Goal: Task Accomplishment & Management: Use online tool/utility

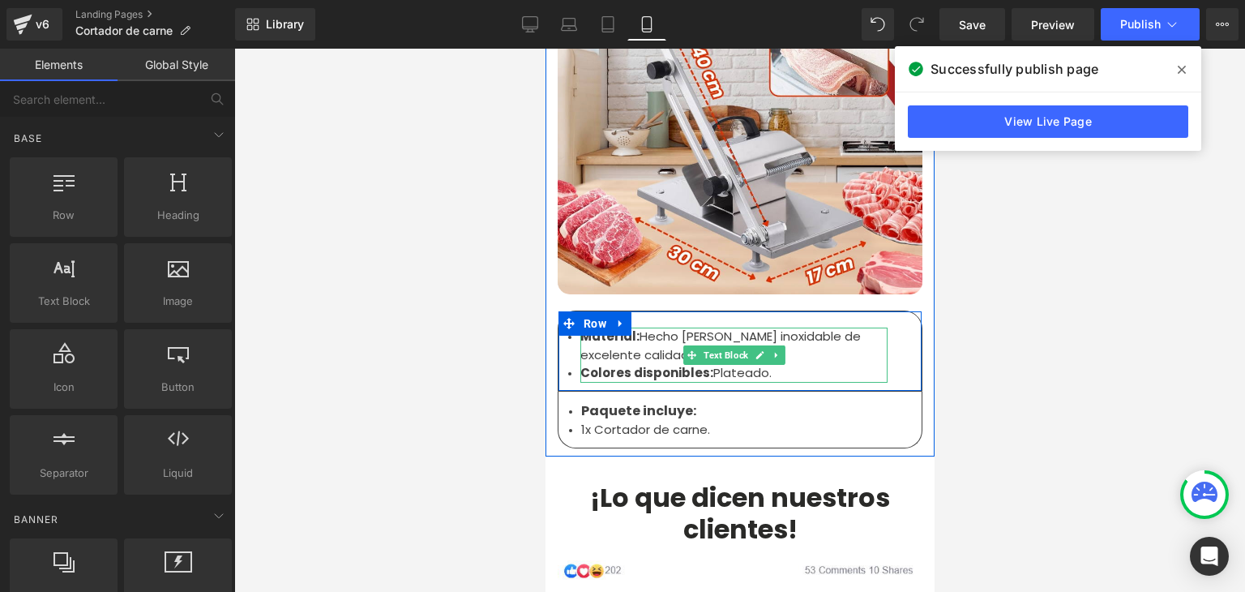
click at [801, 327] on li "Material: Hecho [PERSON_NAME] inoxidable de excelente calidad." at bounding box center [732, 345] width 307 height 36
click at [799, 327] on li "Material: Hecho [PERSON_NAME] inoxidable de excelente calidad." at bounding box center [732, 345] width 307 height 36
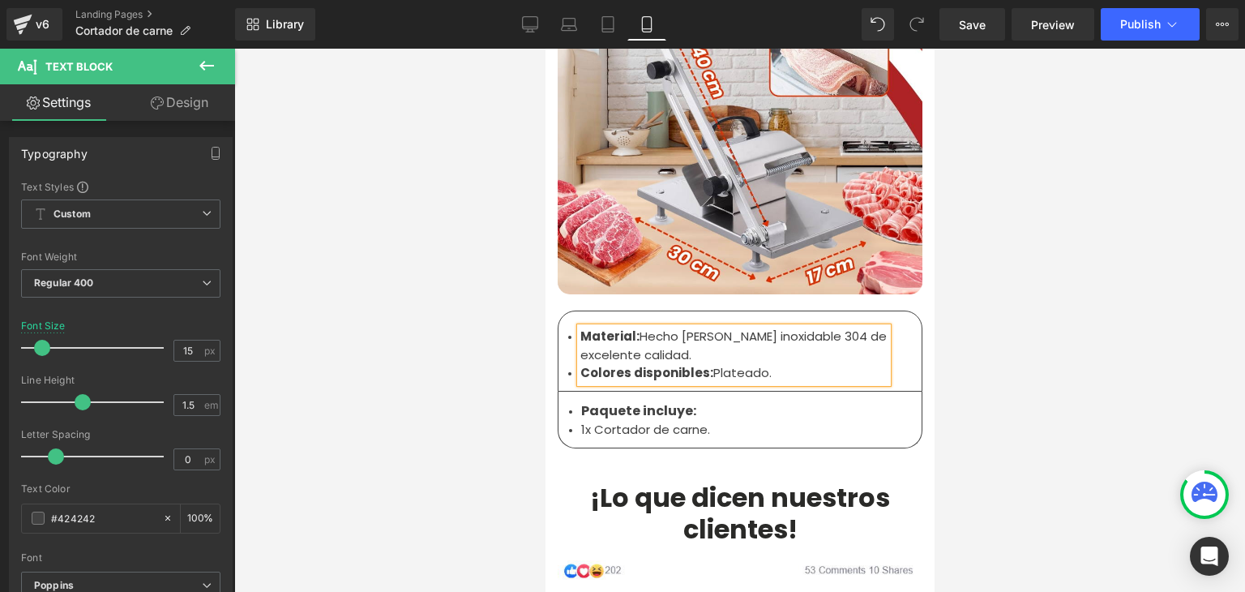
click at [1018, 219] on div at bounding box center [739, 320] width 1010 height 543
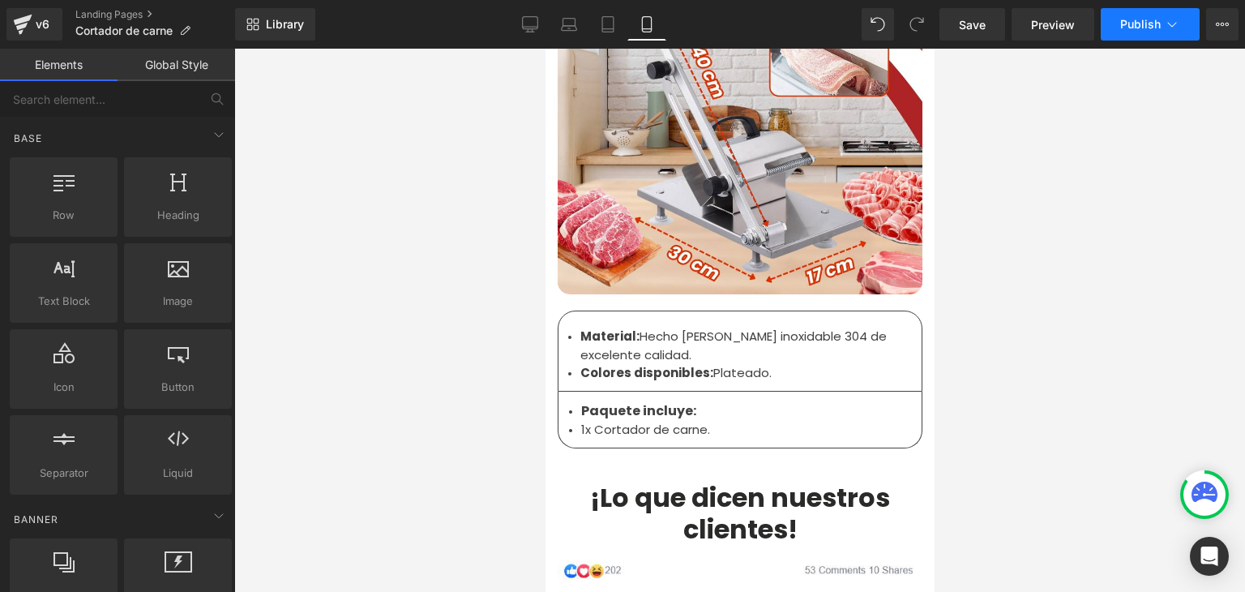
click at [1153, 20] on span "Publish" at bounding box center [1140, 24] width 41 height 13
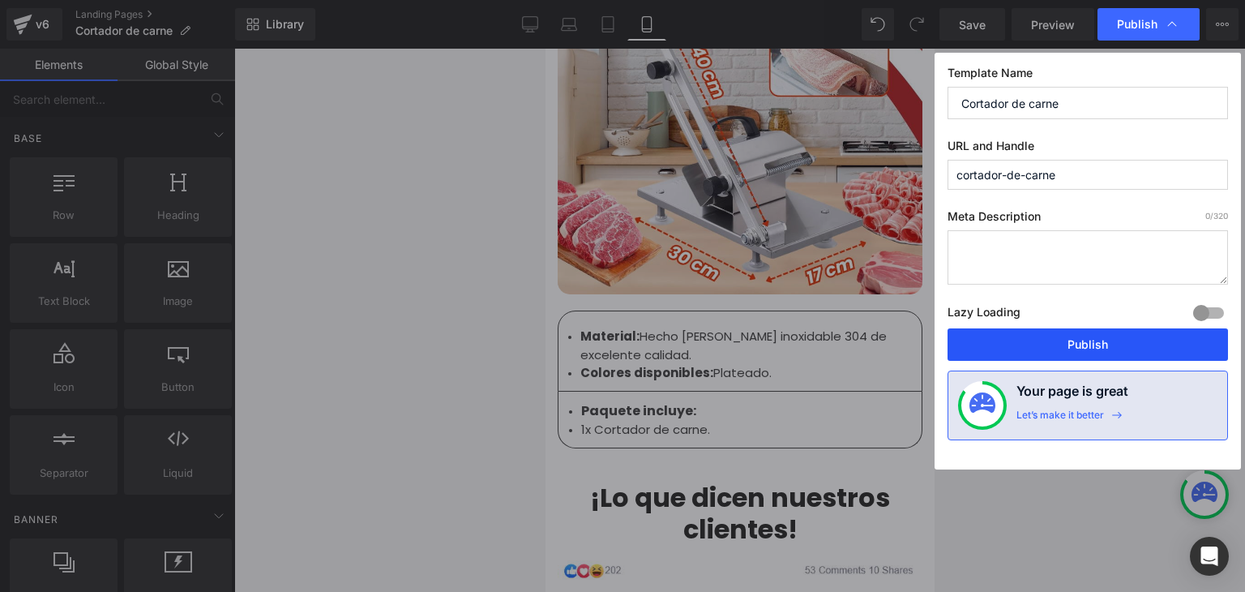
click at [0, 0] on button "Publish" at bounding box center [0, 0] width 0 height 0
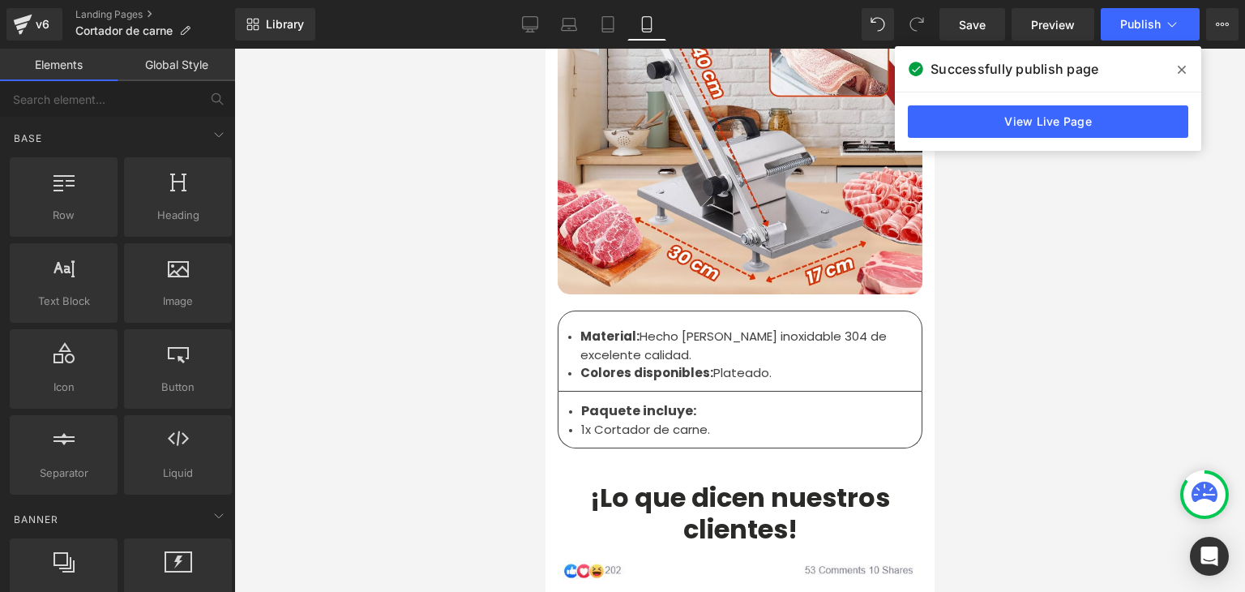
drag, startPoint x: 1180, startPoint y: 73, endPoint x: 1163, endPoint y: 60, distance: 21.4
click at [1180, 73] on icon at bounding box center [1181, 69] width 8 height 13
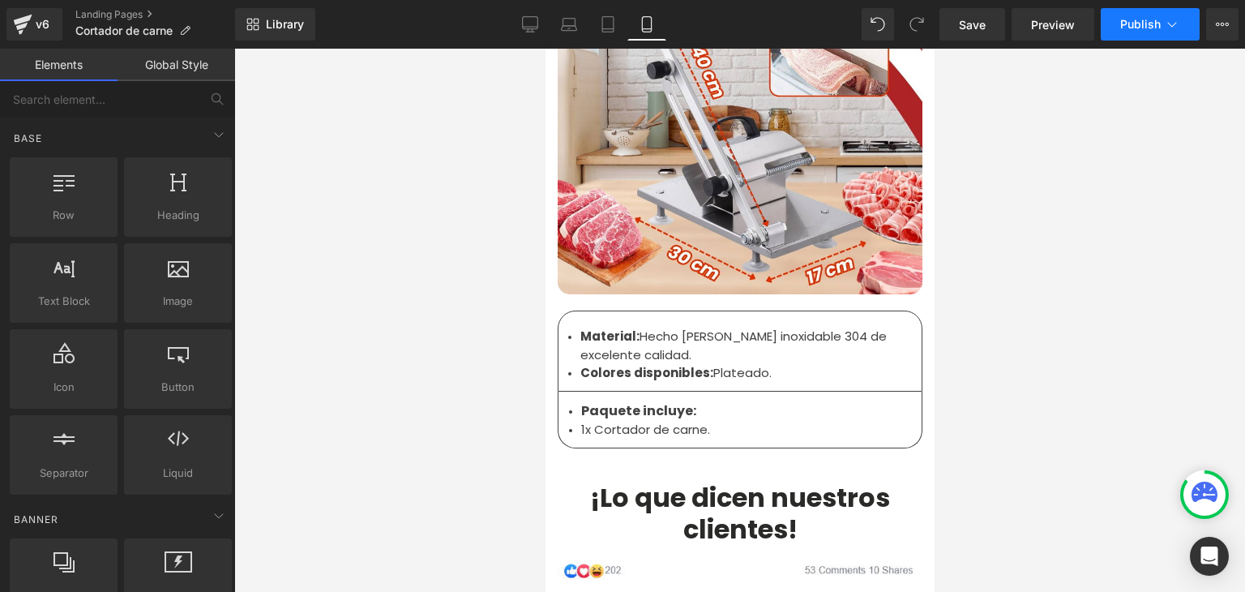
click at [1130, 22] on span "Publish" at bounding box center [1140, 24] width 41 height 13
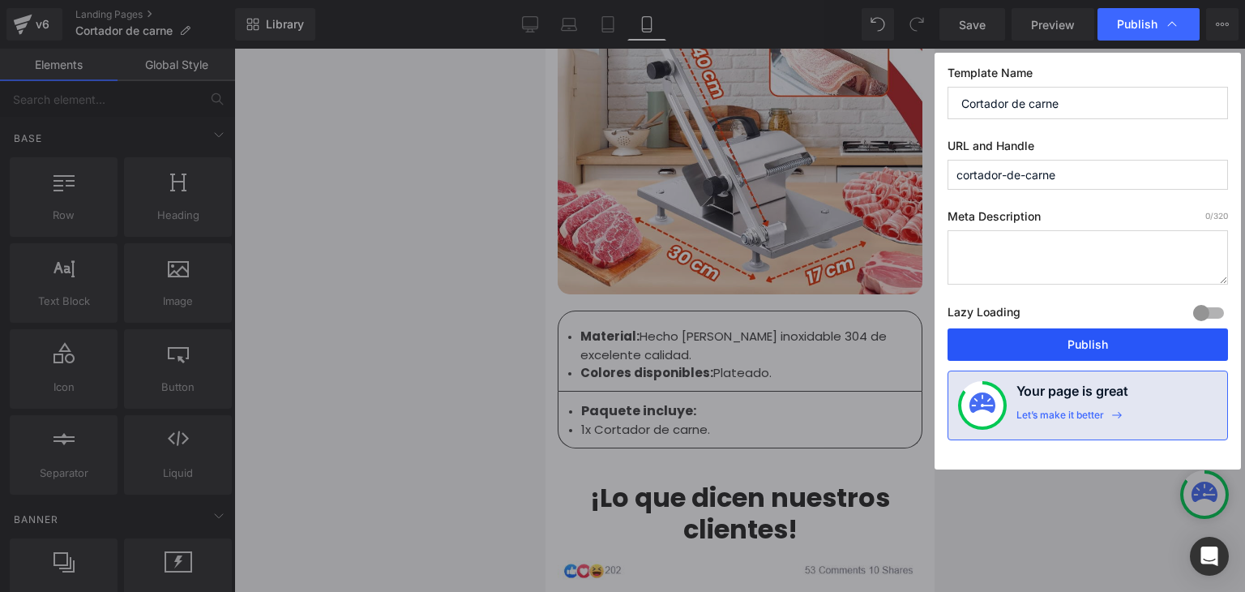
click at [0, 0] on button "Publish" at bounding box center [0, 0] width 0 height 0
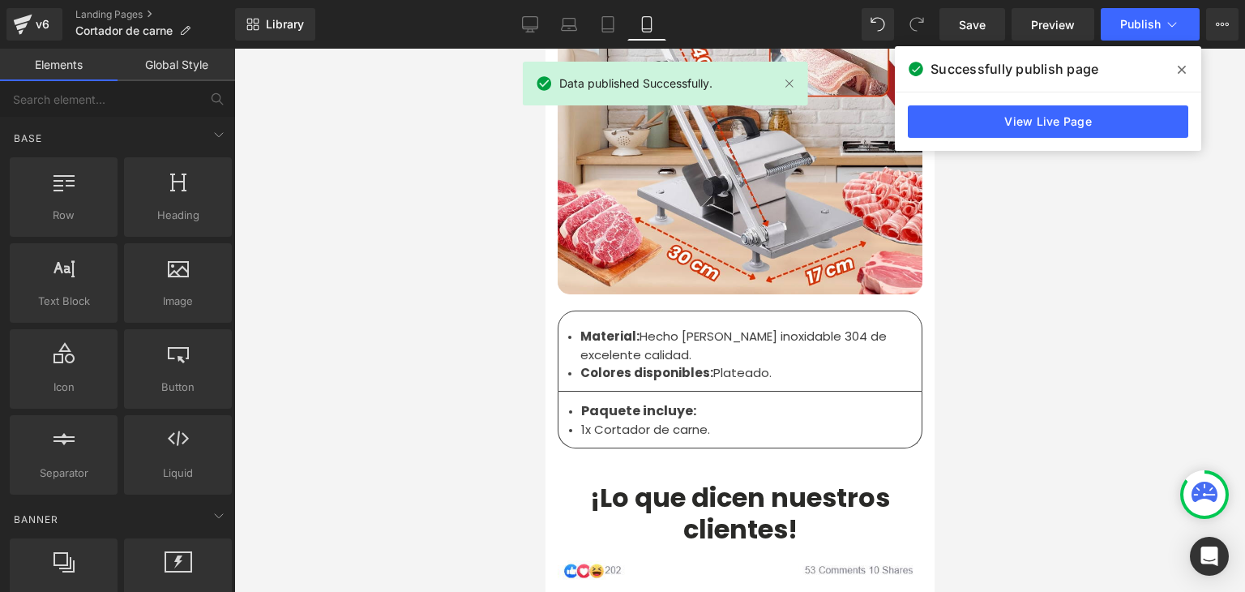
click at [1184, 70] on icon at bounding box center [1181, 69] width 8 height 13
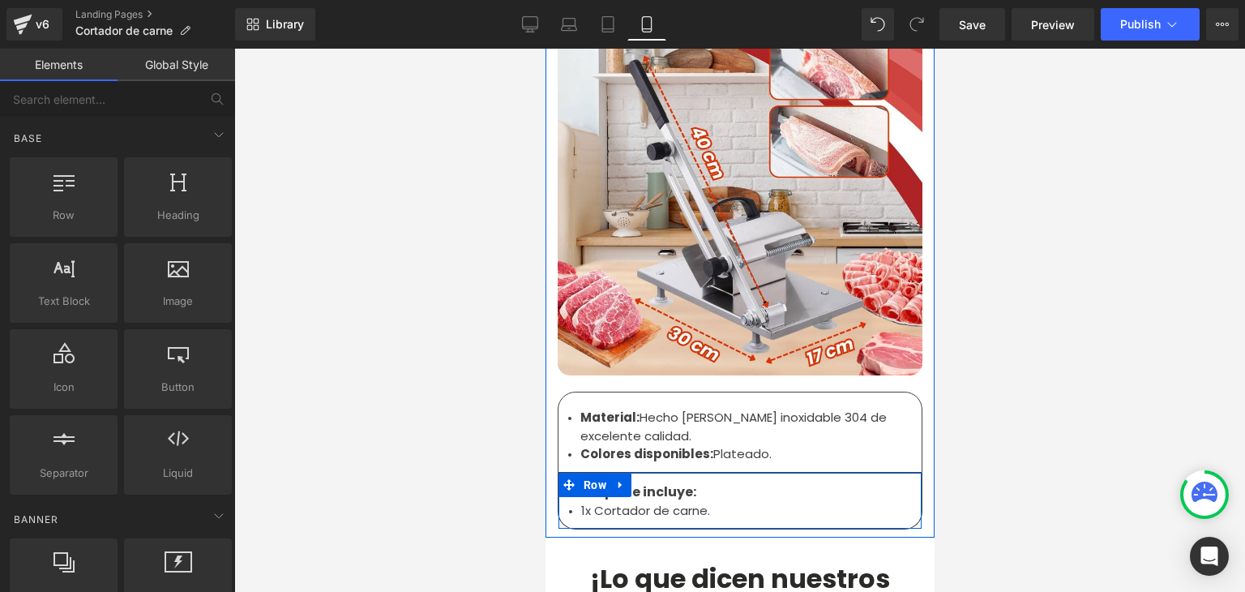
scroll to position [5510, 0]
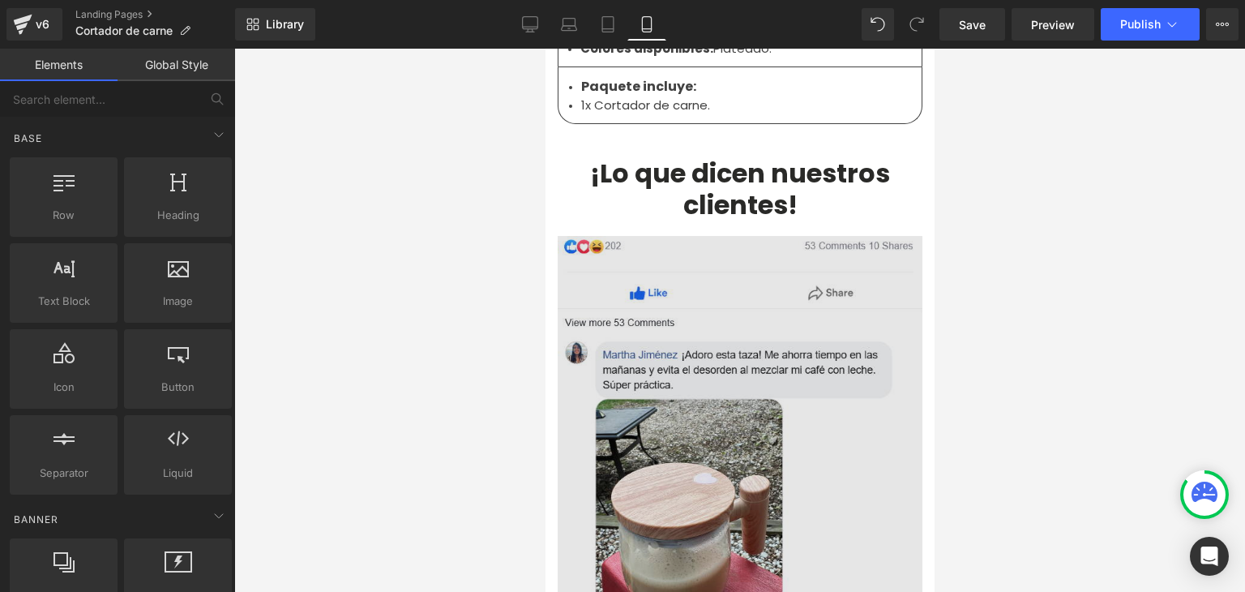
click at [691, 340] on img at bounding box center [739, 594] width 365 height 716
click at [660, 275] on img at bounding box center [739, 594] width 365 height 716
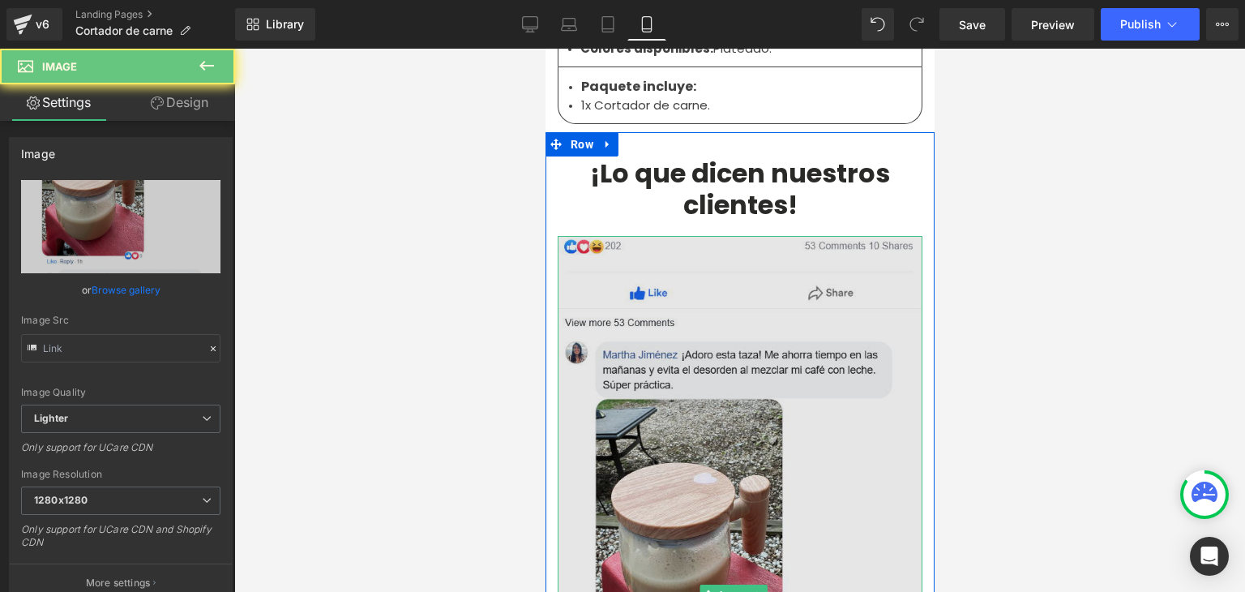
type input "[URL][DOMAIN_NAME][DOMAIN_NAME]"
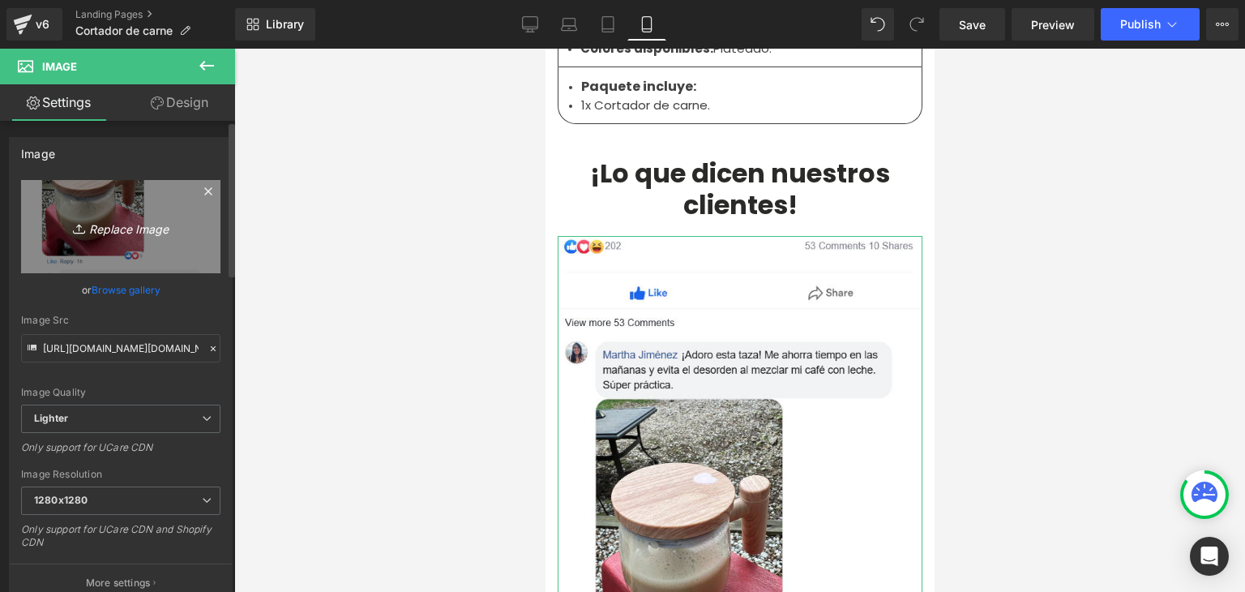
click at [185, 219] on link "Replace Image" at bounding box center [120, 226] width 199 height 93
type input "C:\fakepath\[DOMAIN_NAME]_vbgedju41p_photo.webp"
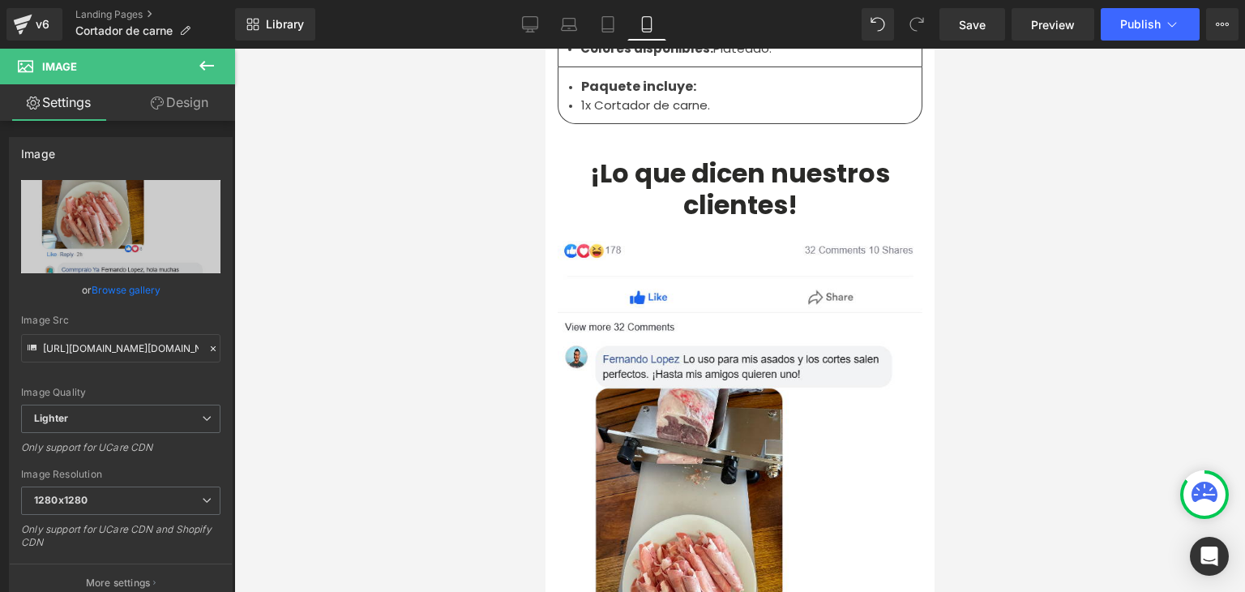
type input "[URL][DOMAIN_NAME][DOMAIN_NAME]"
click at [1136, 32] on button "Publish" at bounding box center [1149, 24] width 99 height 32
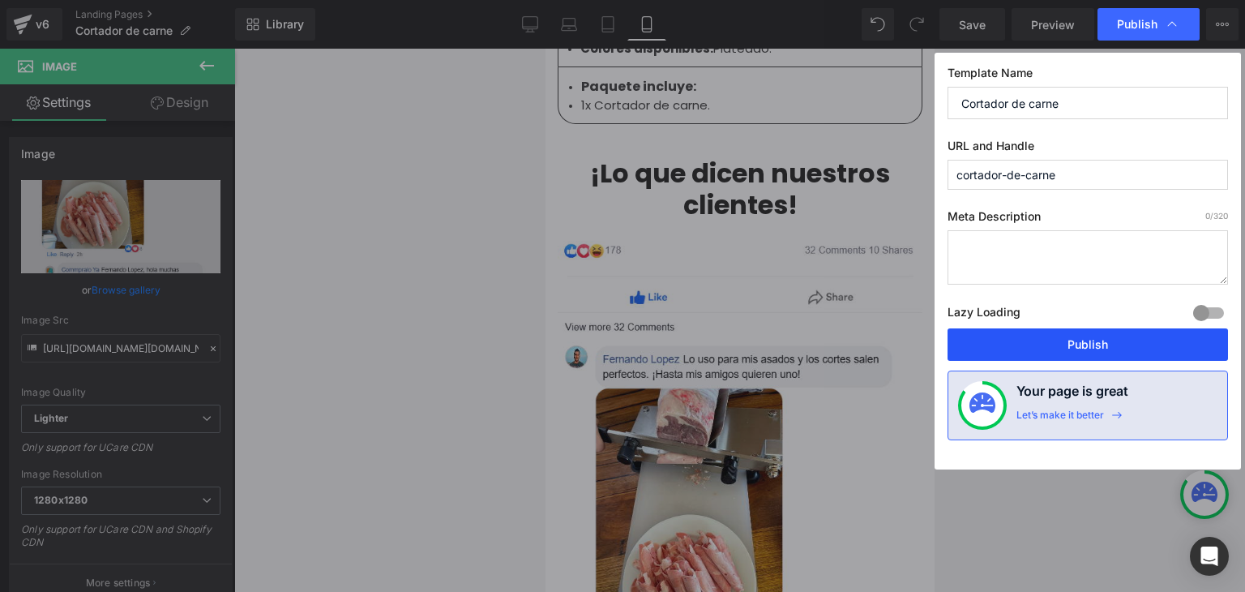
click at [1079, 335] on button "Publish" at bounding box center [1087, 344] width 280 height 32
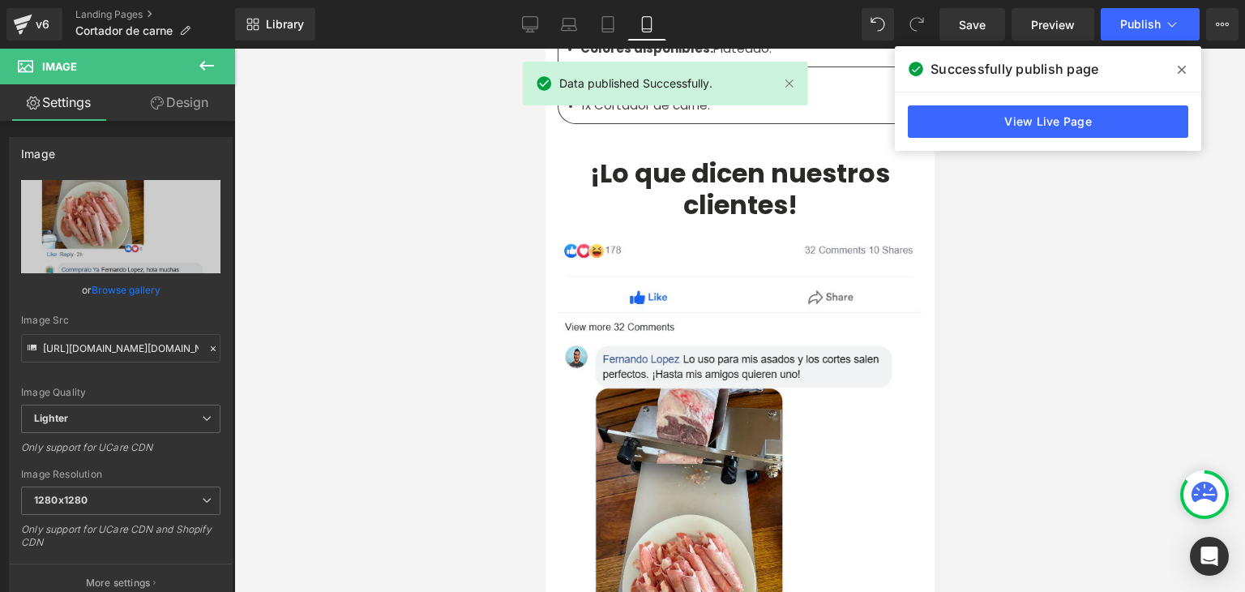
drag, startPoint x: 1177, startPoint y: 73, endPoint x: 1167, endPoint y: 69, distance: 10.5
click at [1177, 73] on span at bounding box center [1181, 70] width 26 height 26
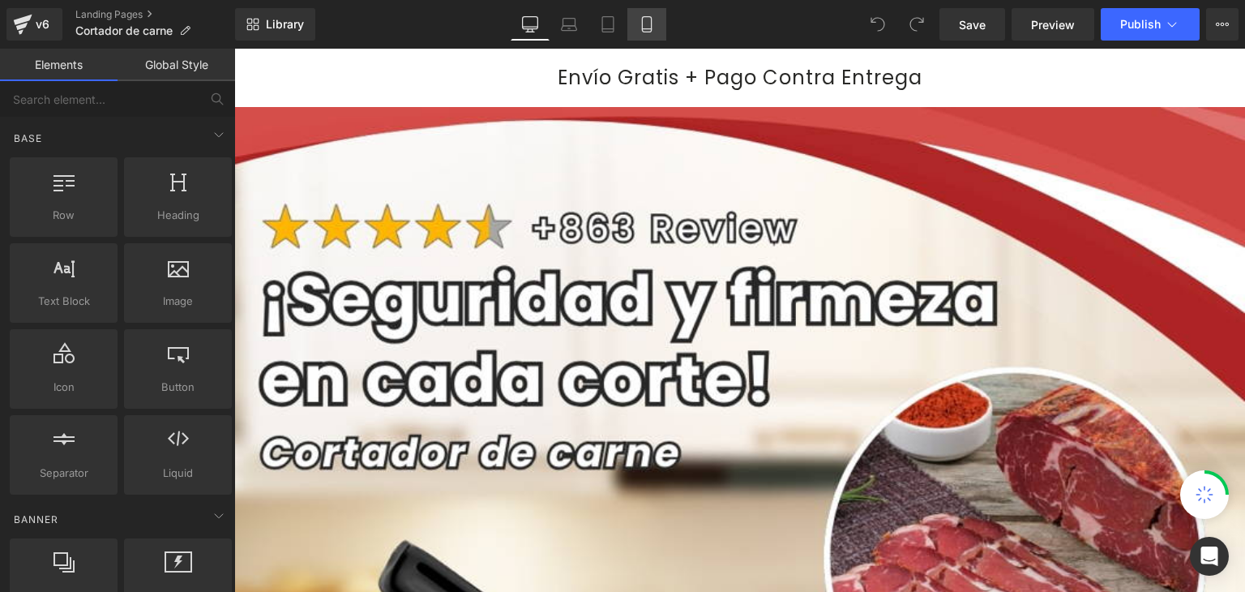
click at [654, 32] on icon at bounding box center [647, 24] width 16 height 16
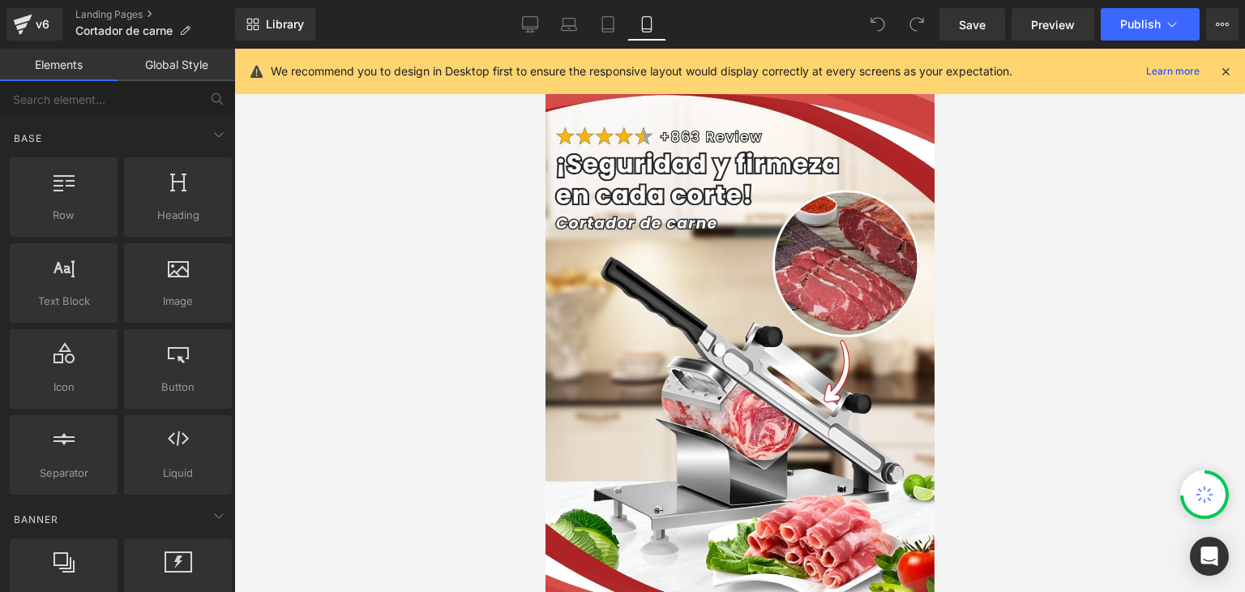
click at [1228, 71] on icon at bounding box center [1225, 71] width 15 height 15
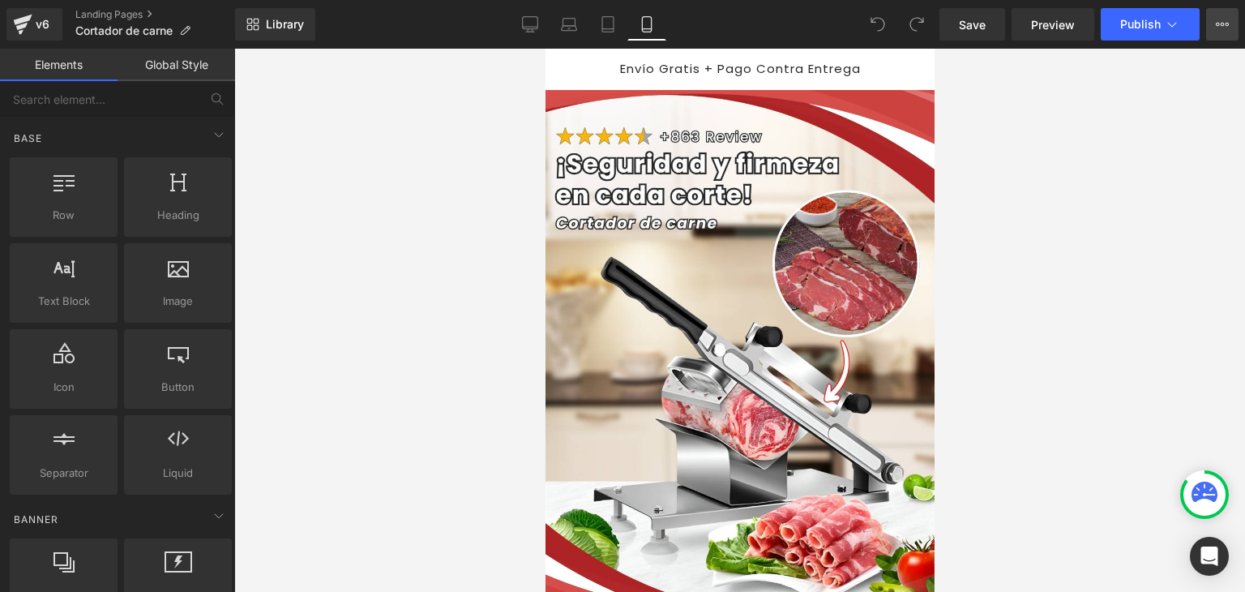
click at [1214, 20] on button "View Live Page View with current Template Save Template to Library Schedule Pub…" at bounding box center [1222, 24] width 32 height 32
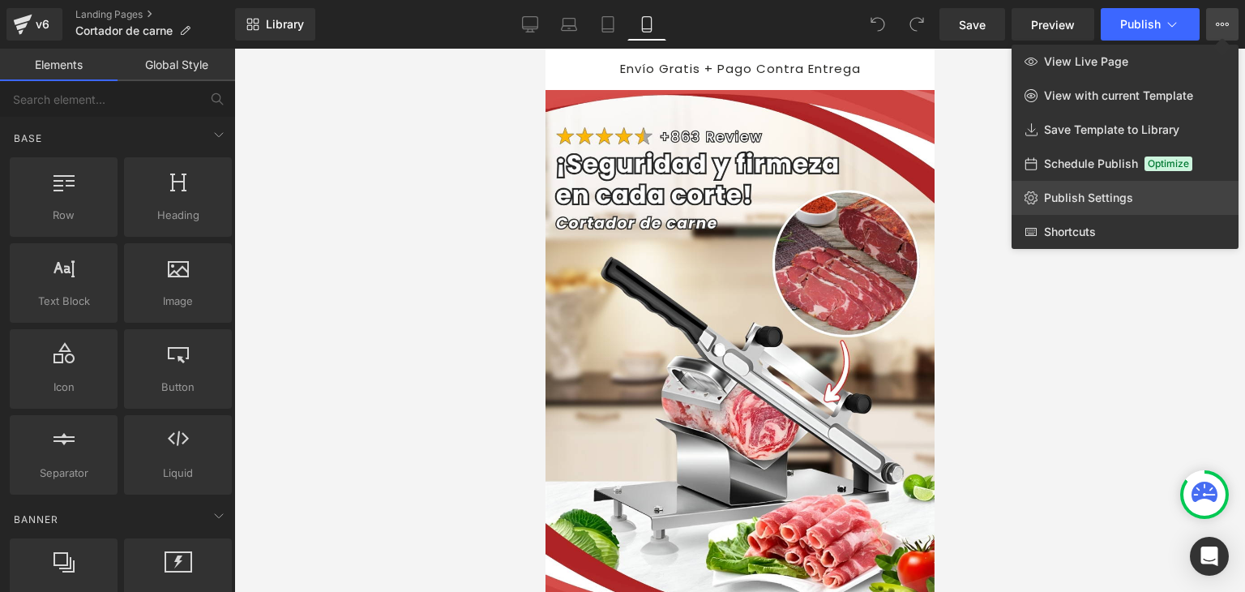
click at [1054, 186] on link "Publish Settings" at bounding box center [1124, 198] width 227 height 34
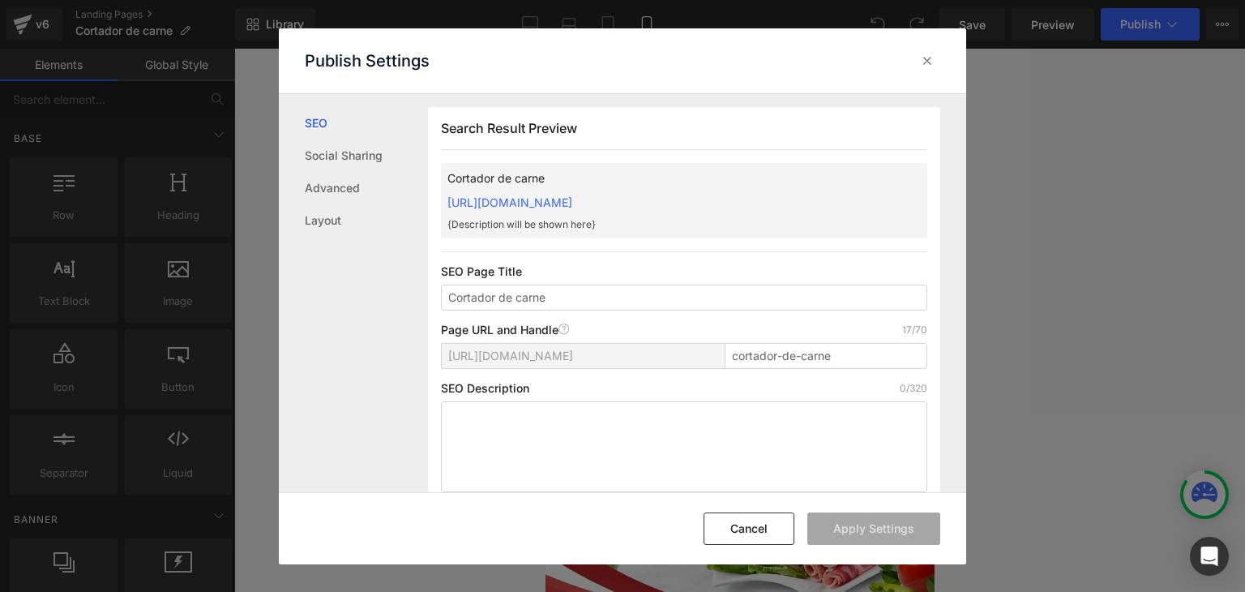
drag, startPoint x: 444, startPoint y: 205, endPoint x: 814, endPoint y: 205, distance: 370.3
click at [814, 205] on div "Cortador de carne https://commpralo-ya.myshopify.com/pages/cortador-de-carne {D…" at bounding box center [684, 200] width 486 height 75
copy link "https://commpralo-ya.myshopify.com/pages/cortador-de-carne"
click at [927, 62] on icon at bounding box center [927, 61] width 16 height 16
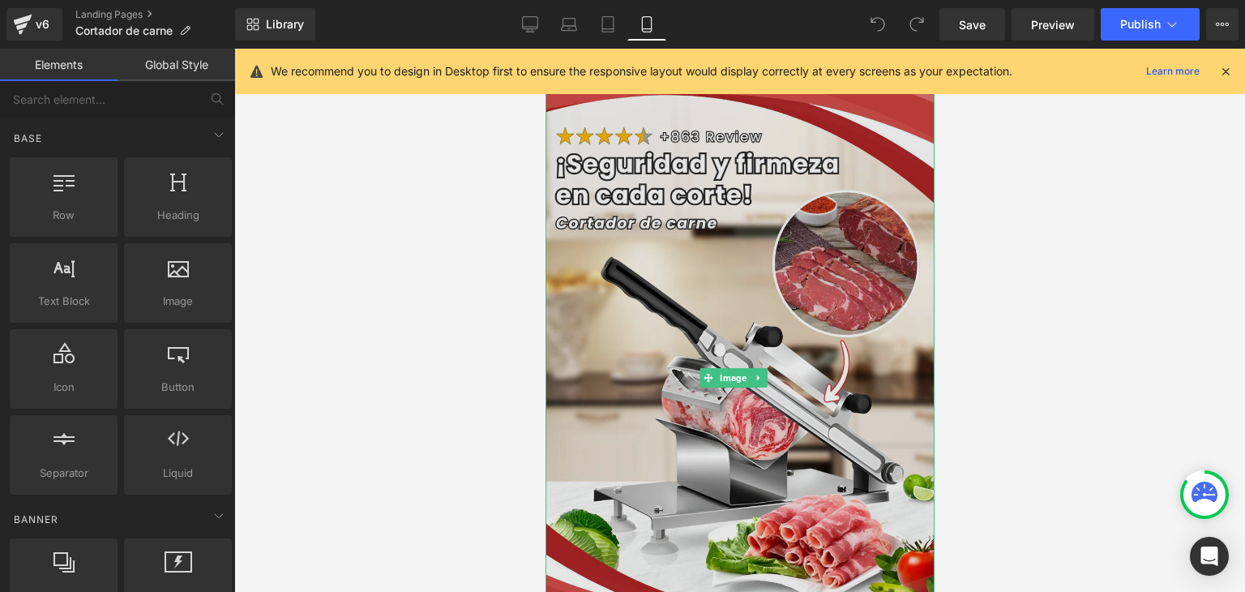
click at [717, 288] on img at bounding box center [739, 378] width 389 height 576
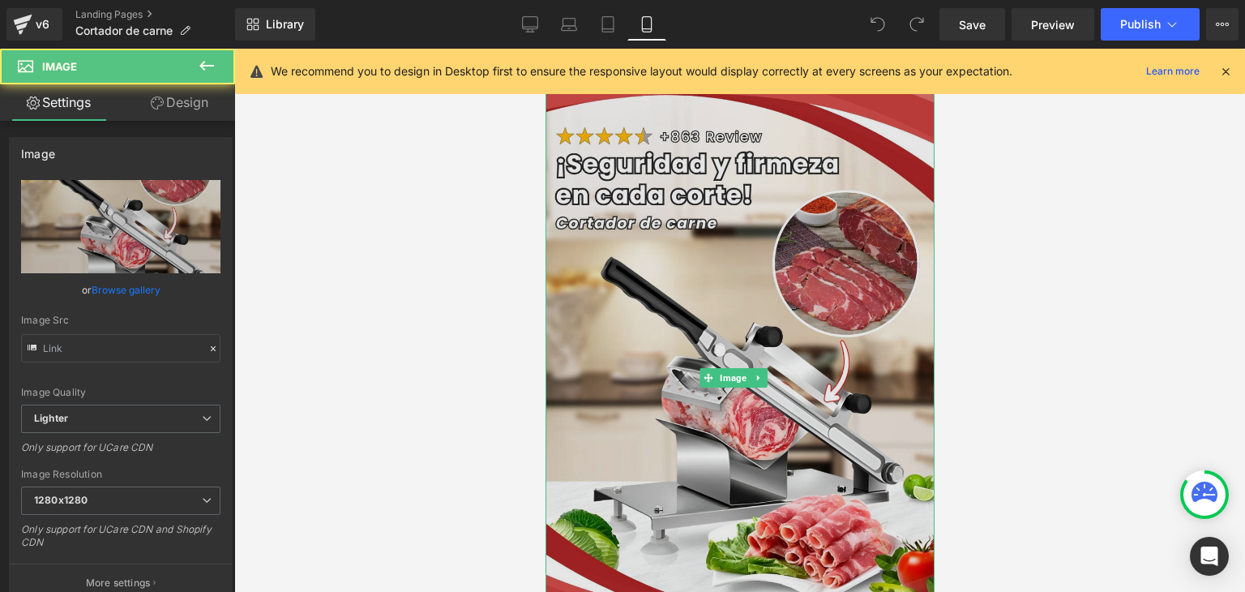
type input "https://ucarecdn.com/6fc7076c-29df-411c-ae99-afa7e973bed8/-/format/auto/-/previ…"
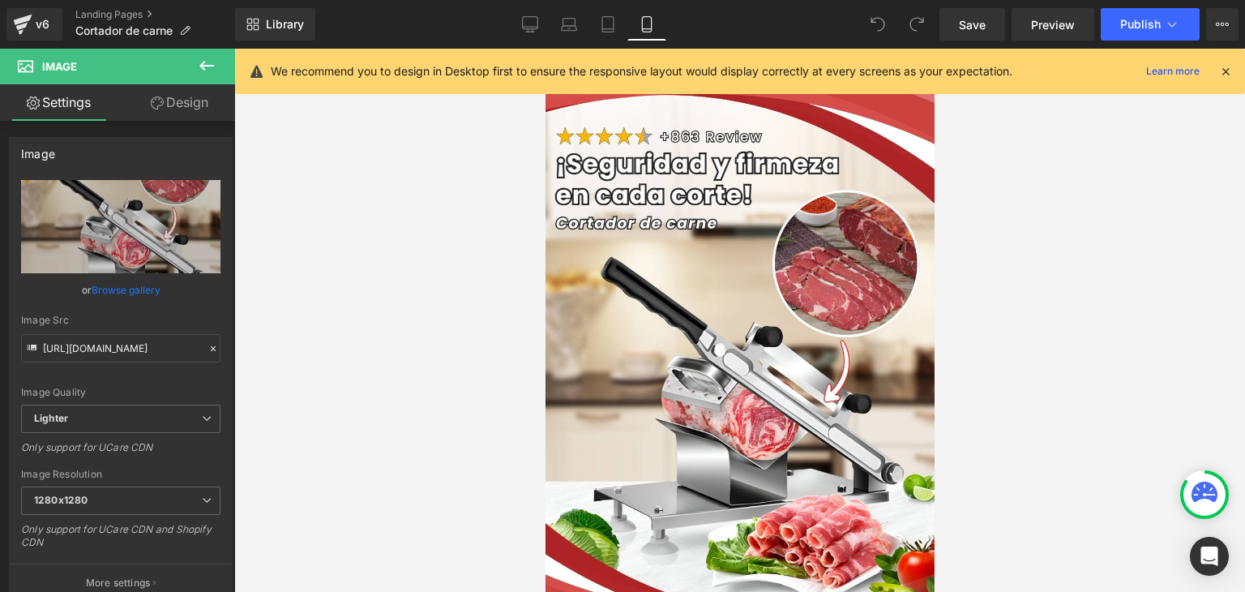
click at [1228, 70] on icon at bounding box center [1225, 71] width 15 height 15
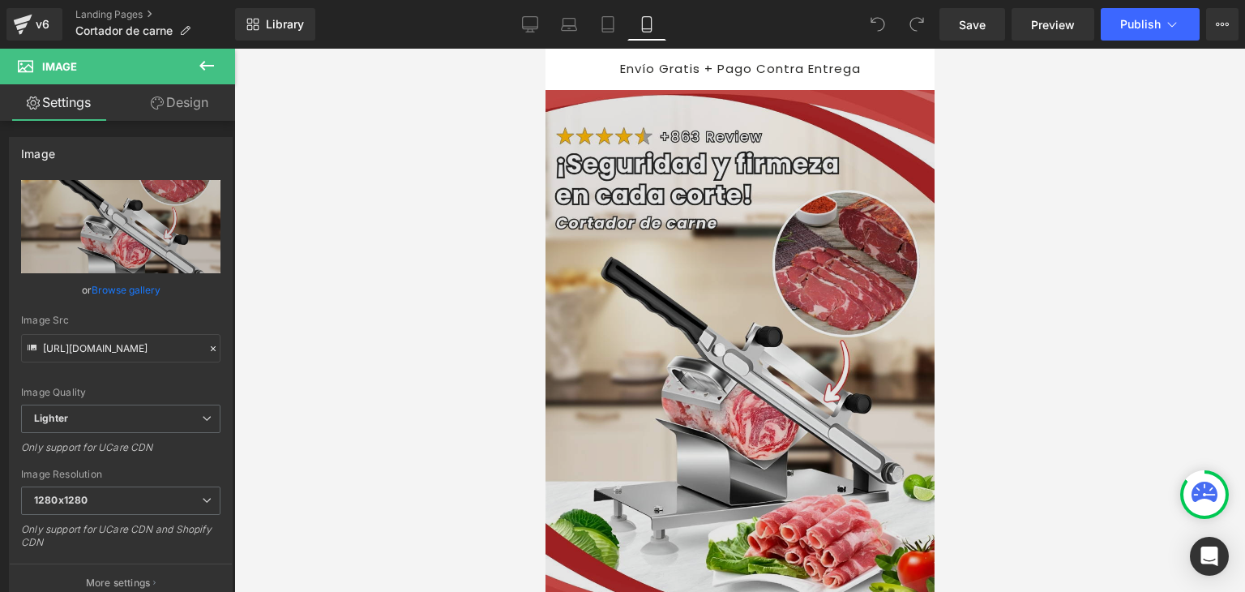
click at [599, 264] on img at bounding box center [739, 378] width 389 height 576
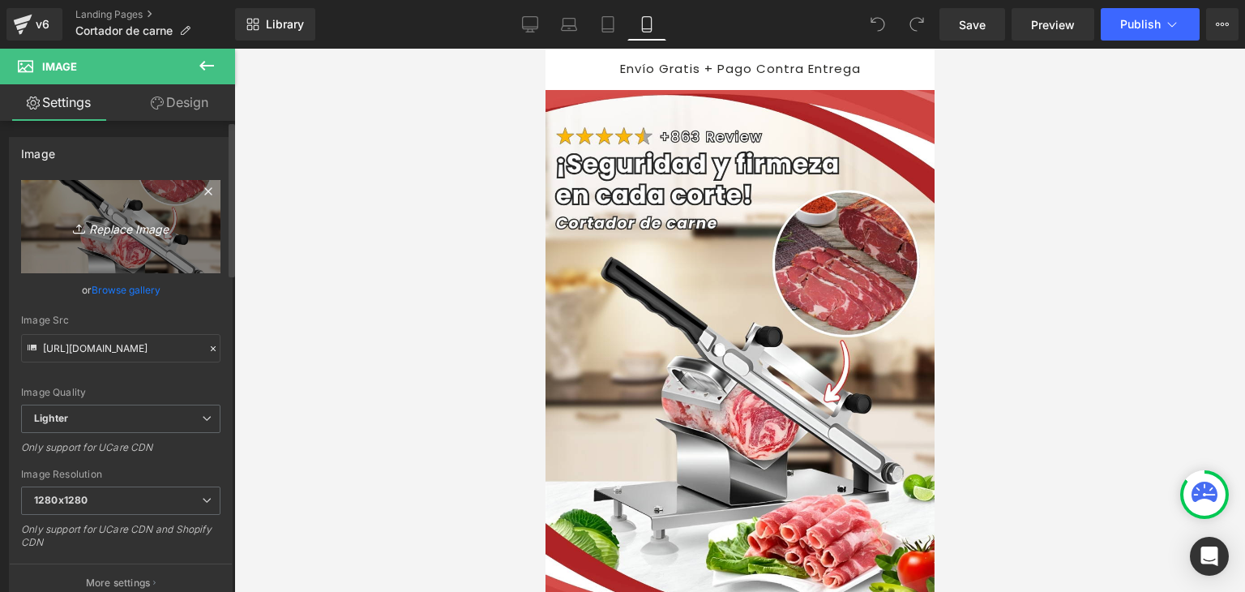
click at [99, 244] on link "Replace Image" at bounding box center [120, 226] width 199 height 93
type input "C:\fakepath\Banner Landing.webp"
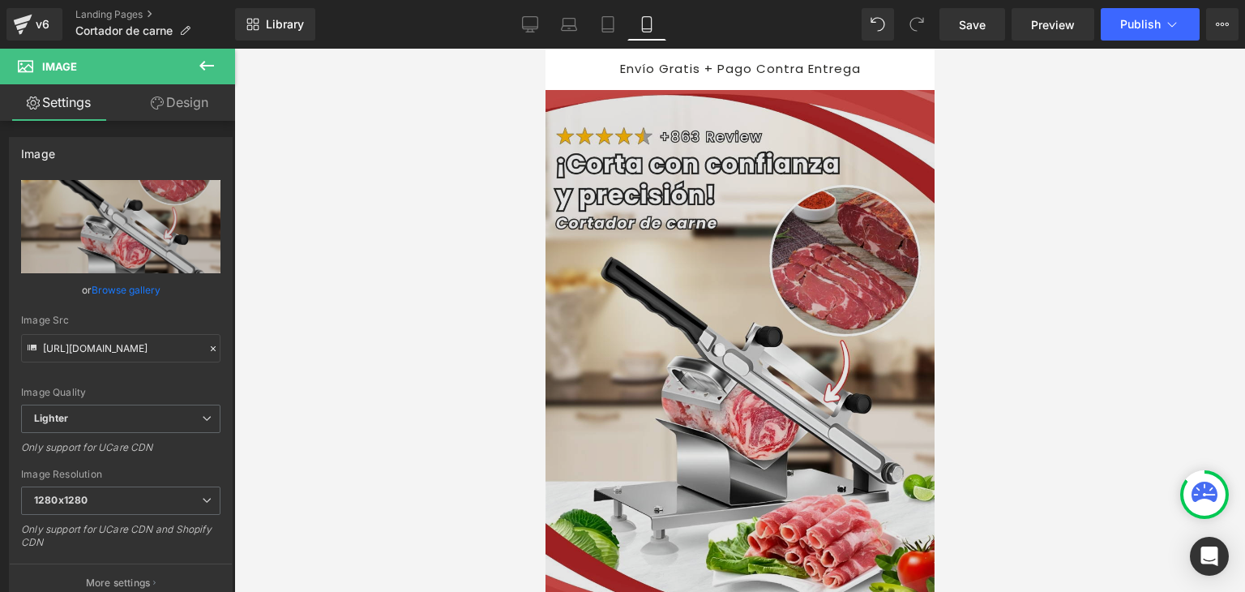
type input "https://ucarecdn.com/4a5b8788-1f1f-4ba7-a7f5-c679b48b783a/-/format/auto/-/previ…"
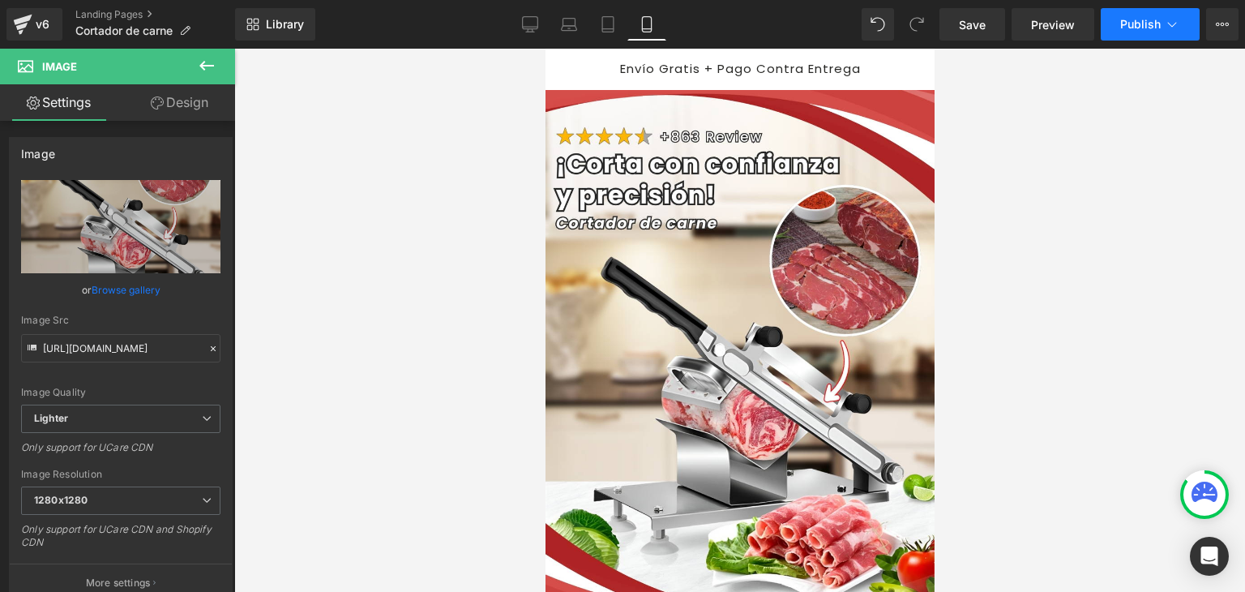
click at [1126, 33] on button "Publish" at bounding box center [1149, 24] width 99 height 32
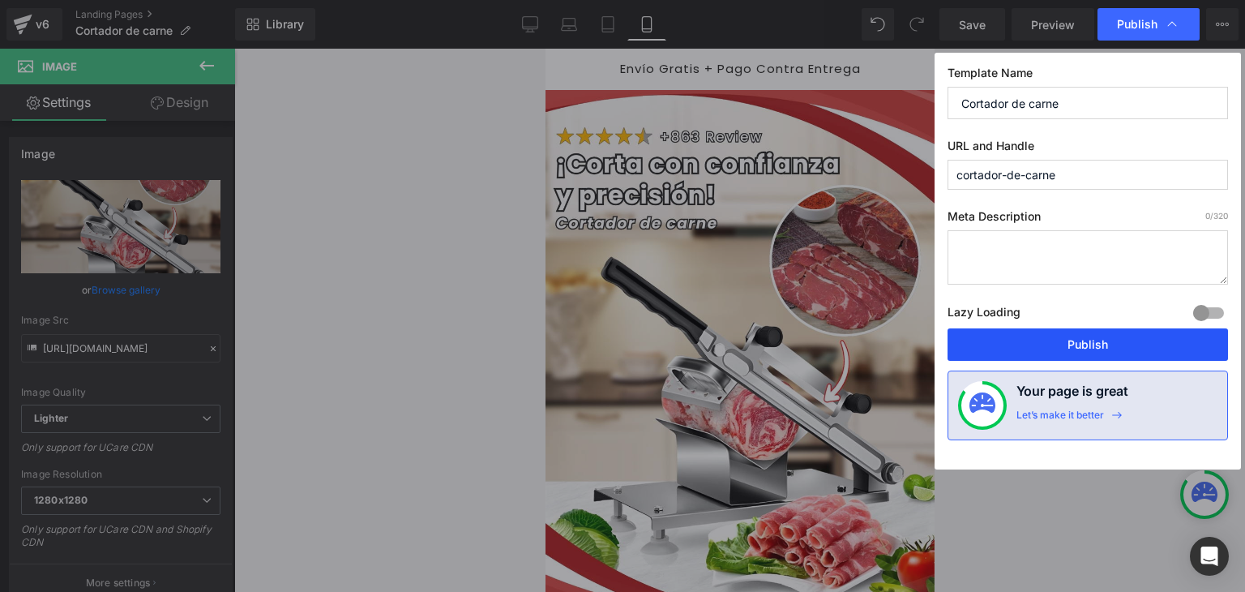
click at [0, 0] on button "Publish" at bounding box center [0, 0] width 0 height 0
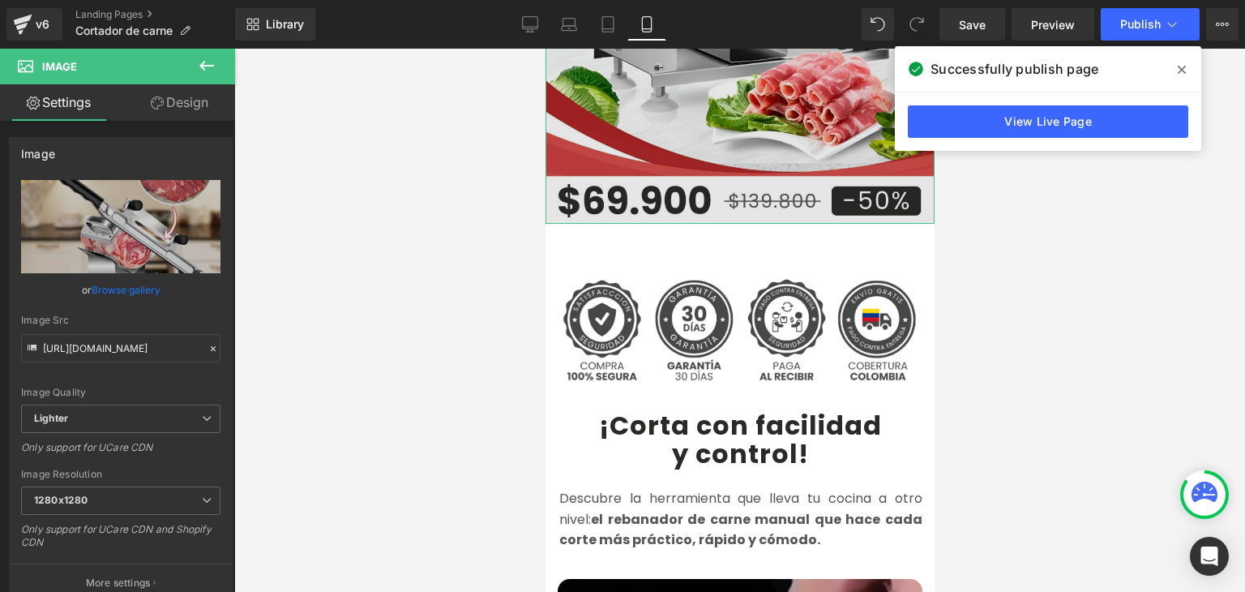
scroll to position [486, 0]
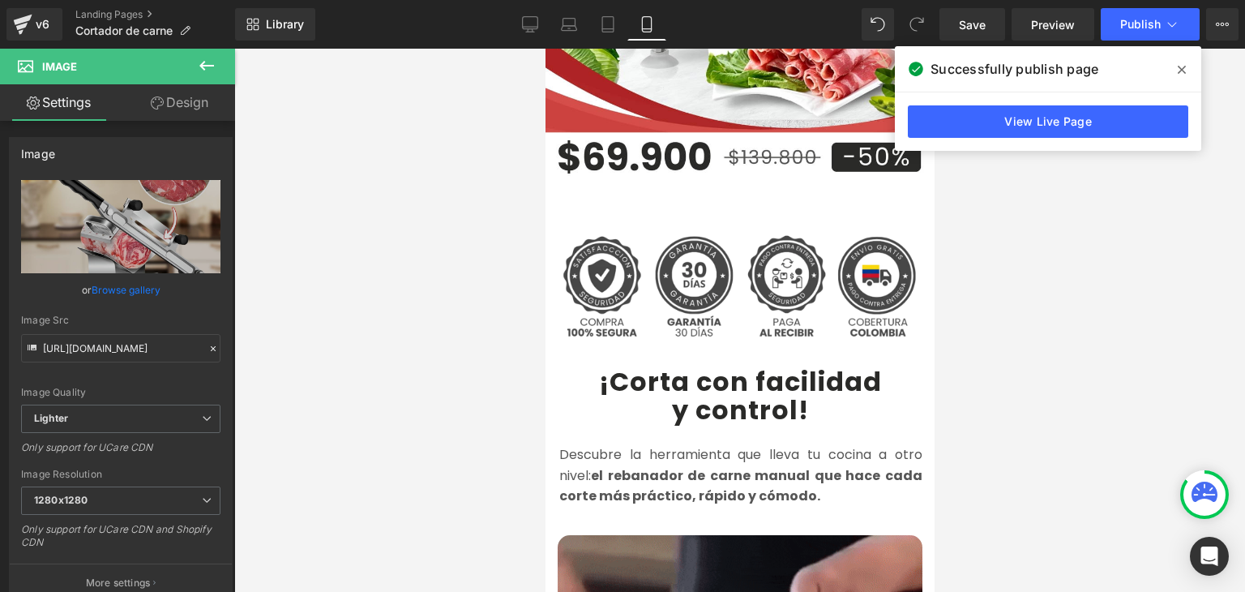
click at [652, 368] on b "¡Corta con facilidad" at bounding box center [739, 381] width 283 height 36
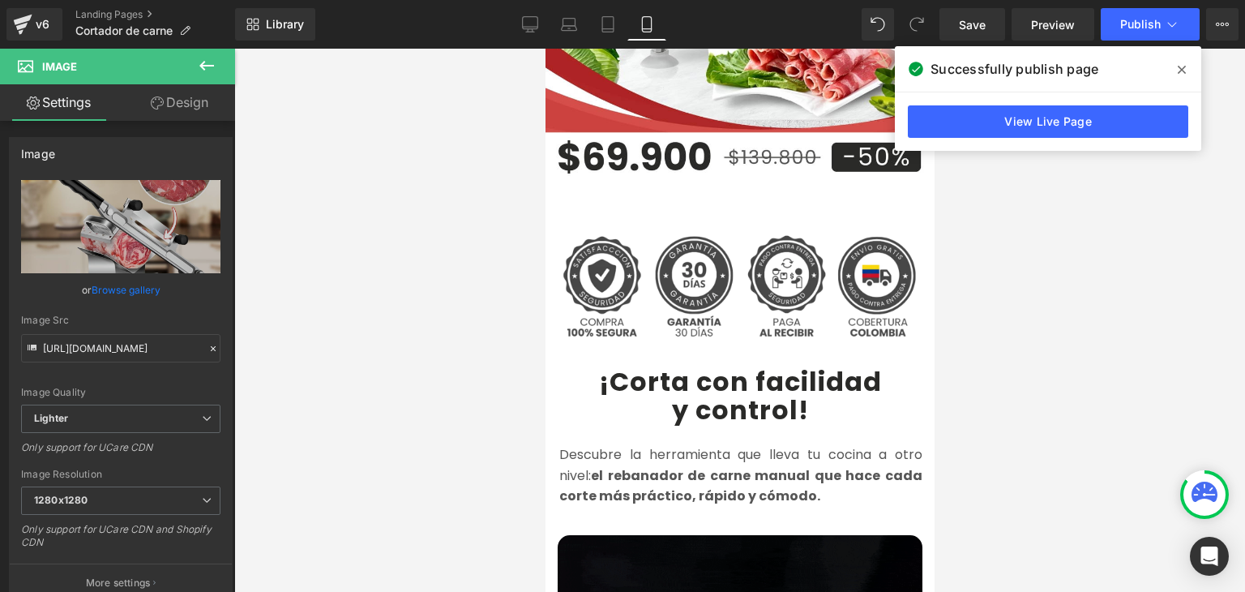
click at [640, 363] on b "¡Corta con facilidad" at bounding box center [739, 381] width 283 height 36
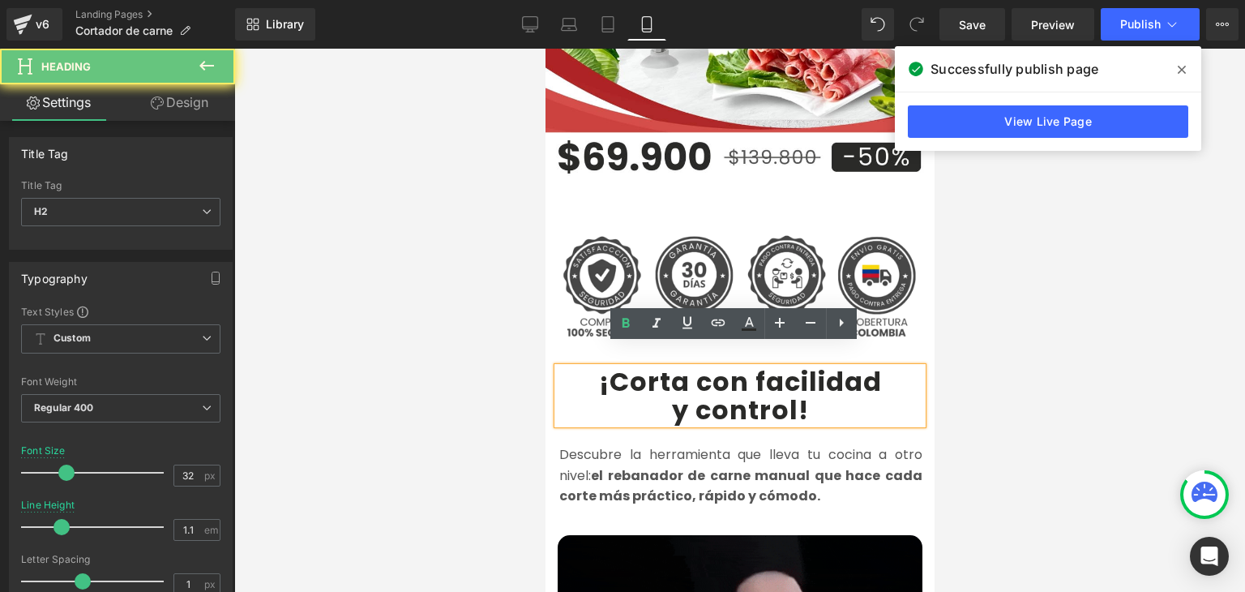
click at [626, 363] on b "¡Corta con facilidad" at bounding box center [739, 381] width 283 height 36
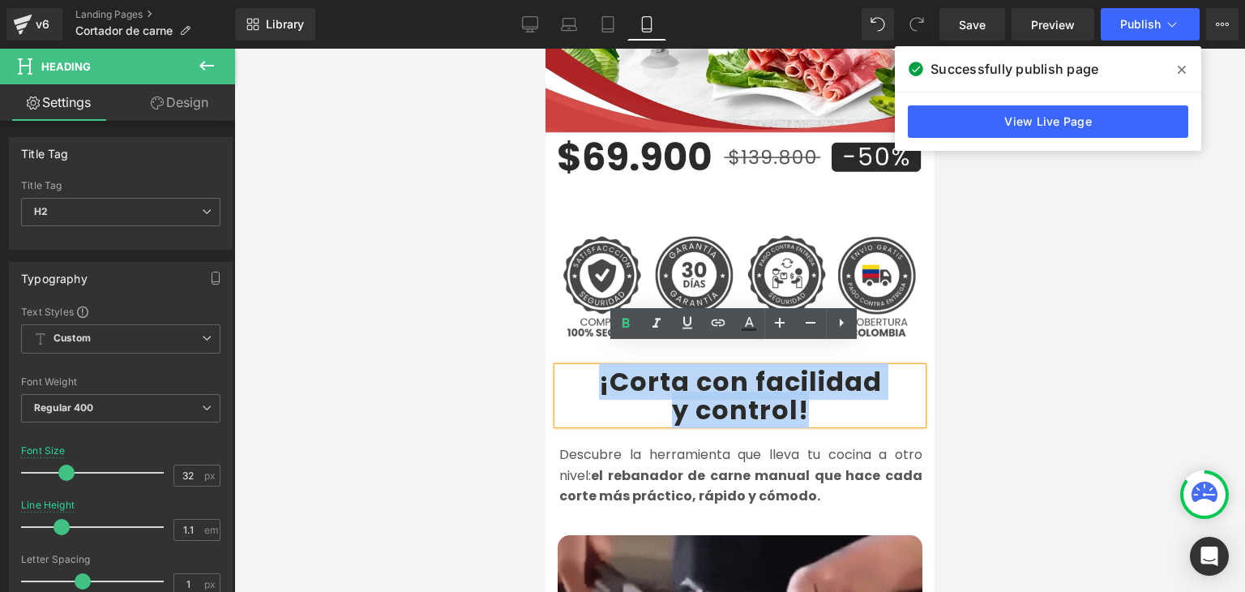
drag, startPoint x: 591, startPoint y: 360, endPoint x: 801, endPoint y: 379, distance: 210.8
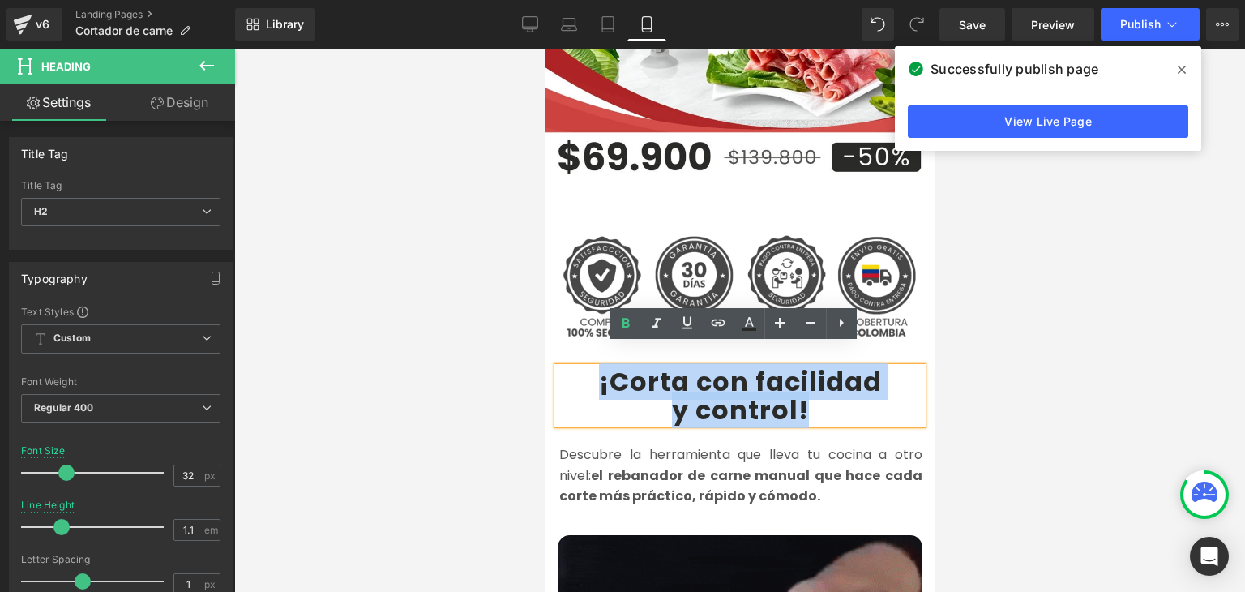
click at [801, 379] on div "¡Corta con facilidad y control !" at bounding box center [739, 395] width 365 height 57
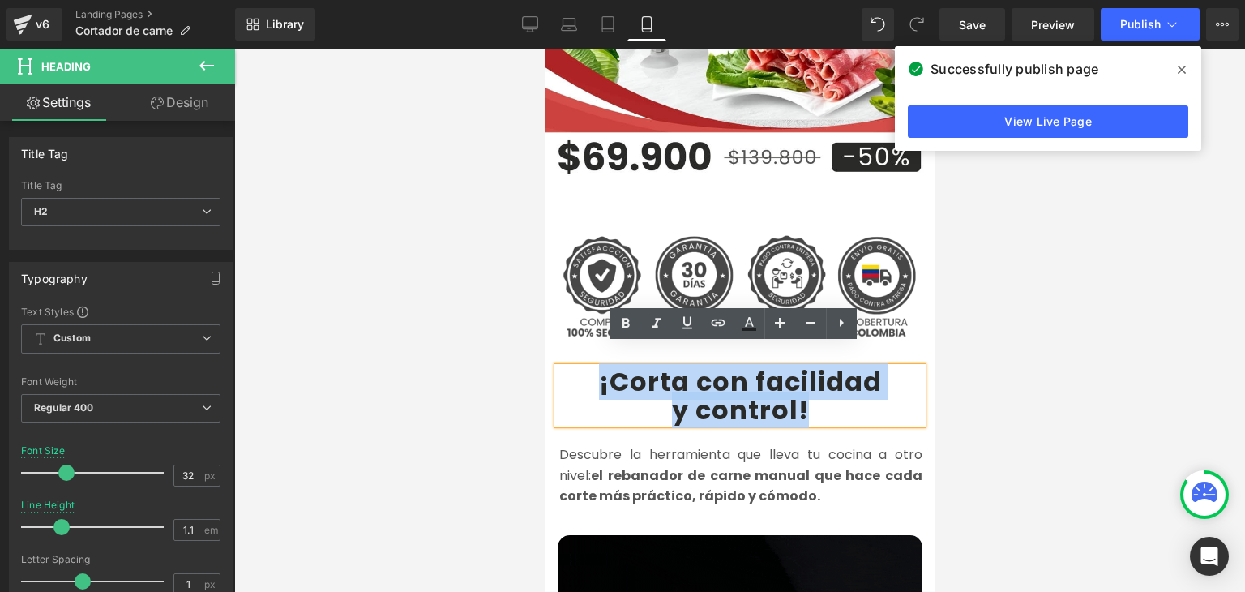
copy div "¡Corta con facilidad y control !"
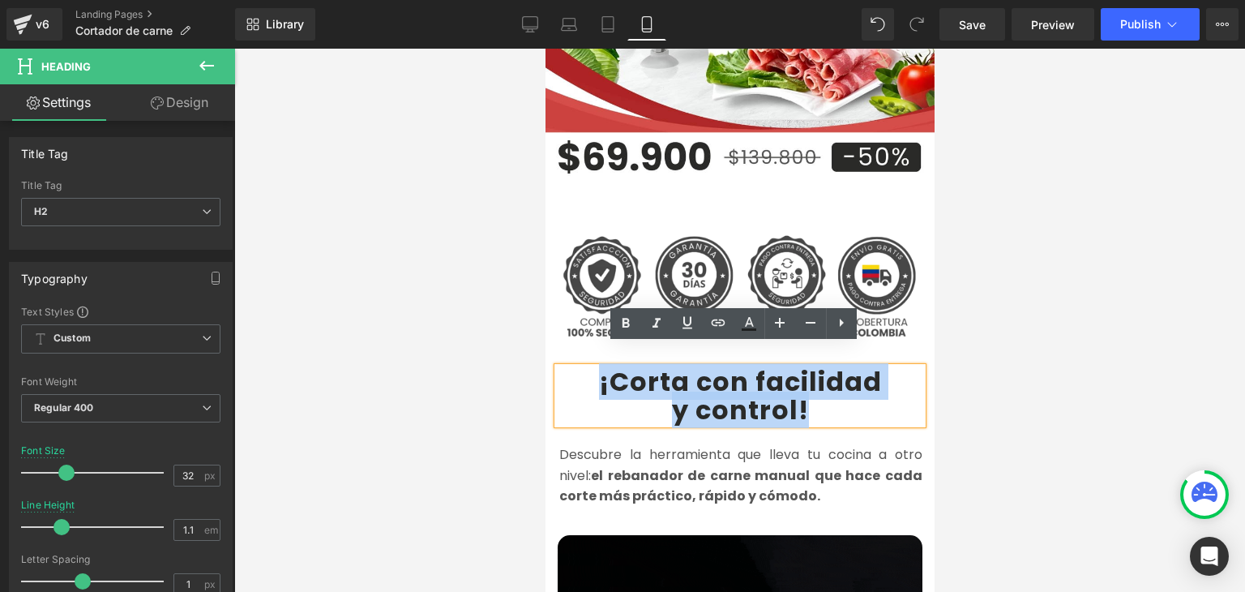
click at [602, 466] on strong "el rebanador de carne manual que hace cada corte más práctico, rápido y cómodo." at bounding box center [739, 486] width 363 height 40
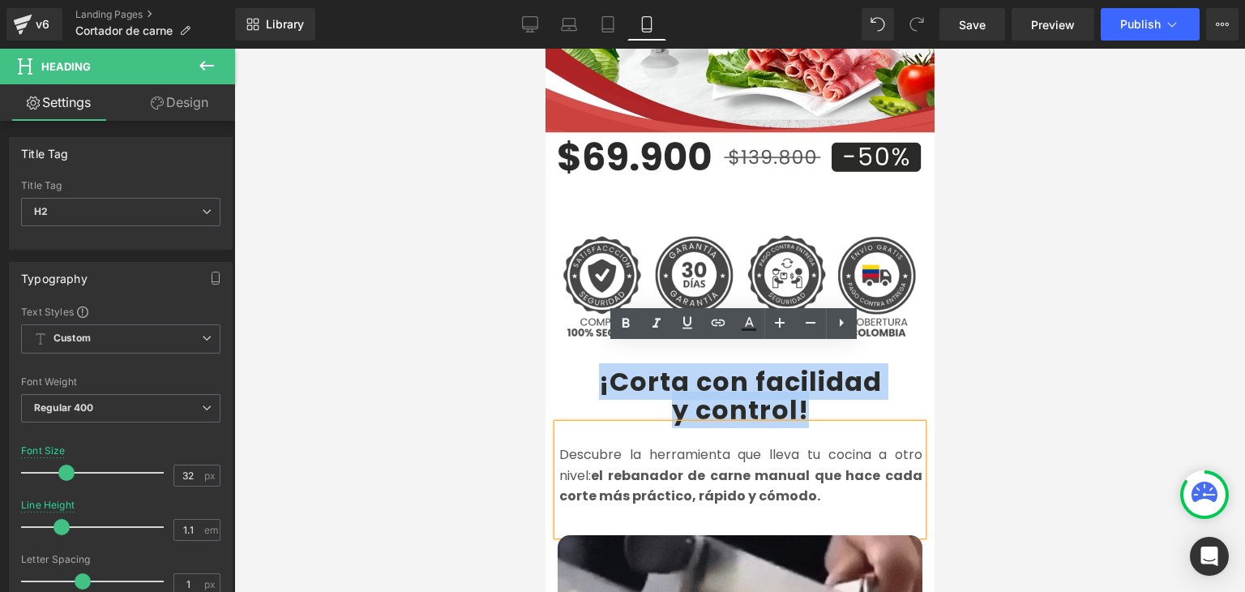
click at [602, 466] on strong "el rebanador de carne manual que hace cada corte más práctico, rápido y cómodo." at bounding box center [739, 486] width 363 height 40
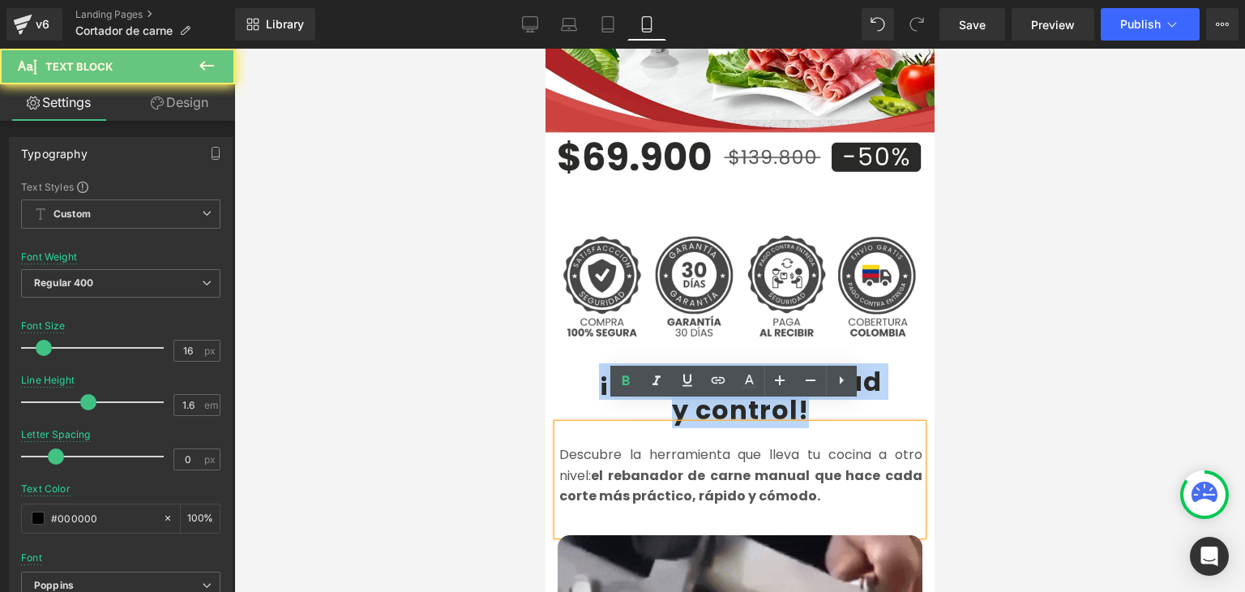
click at [602, 466] on strong "el rebanador de carne manual que hace cada corte más práctico, rápido y cómodo." at bounding box center [739, 486] width 363 height 40
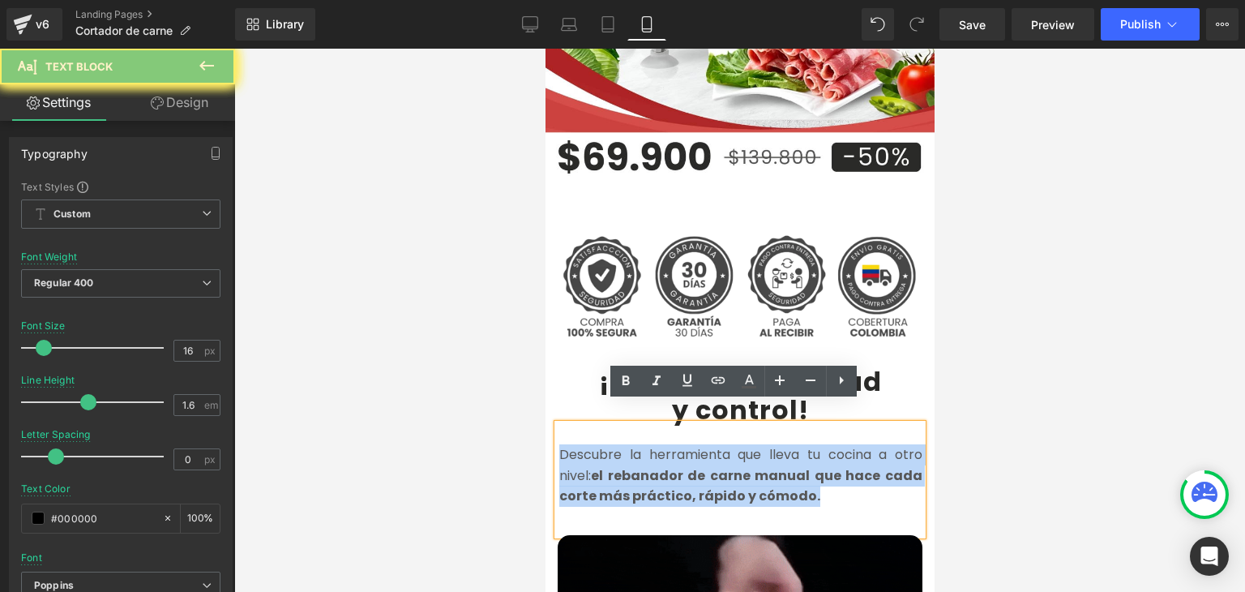
click at [602, 466] on strong "el rebanador de carne manual que hace cada corte más práctico, rápido y cómodo." at bounding box center [739, 486] width 363 height 40
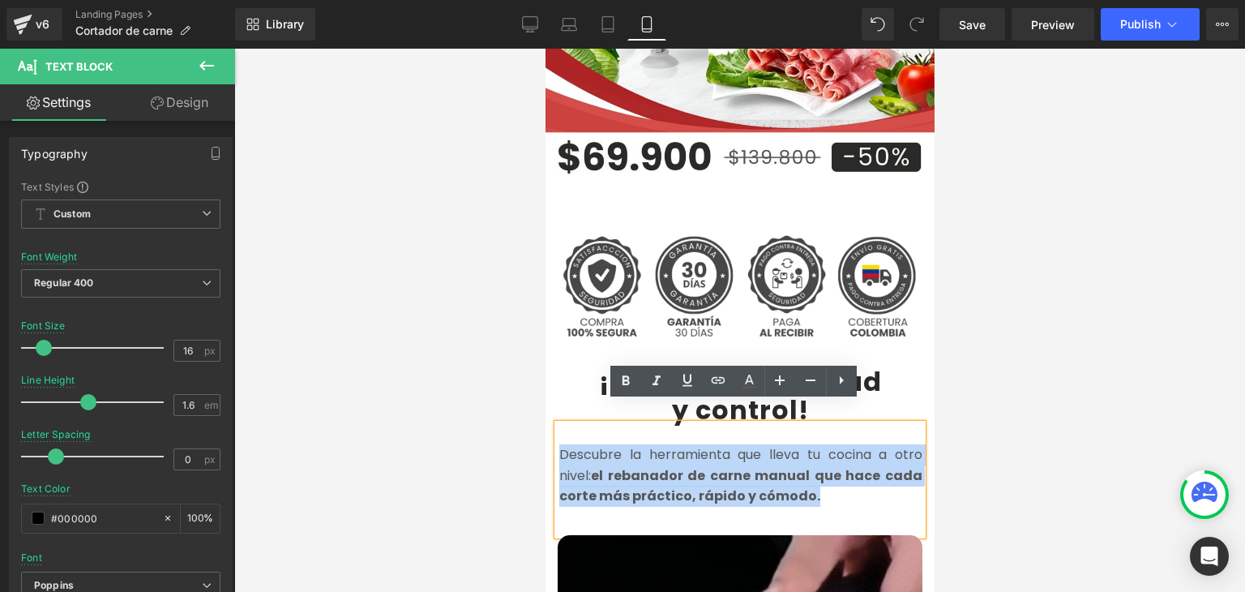
copy font "Descubre la herramienta que lleva tu cocina a otro nivel: el rebanador de carne…"
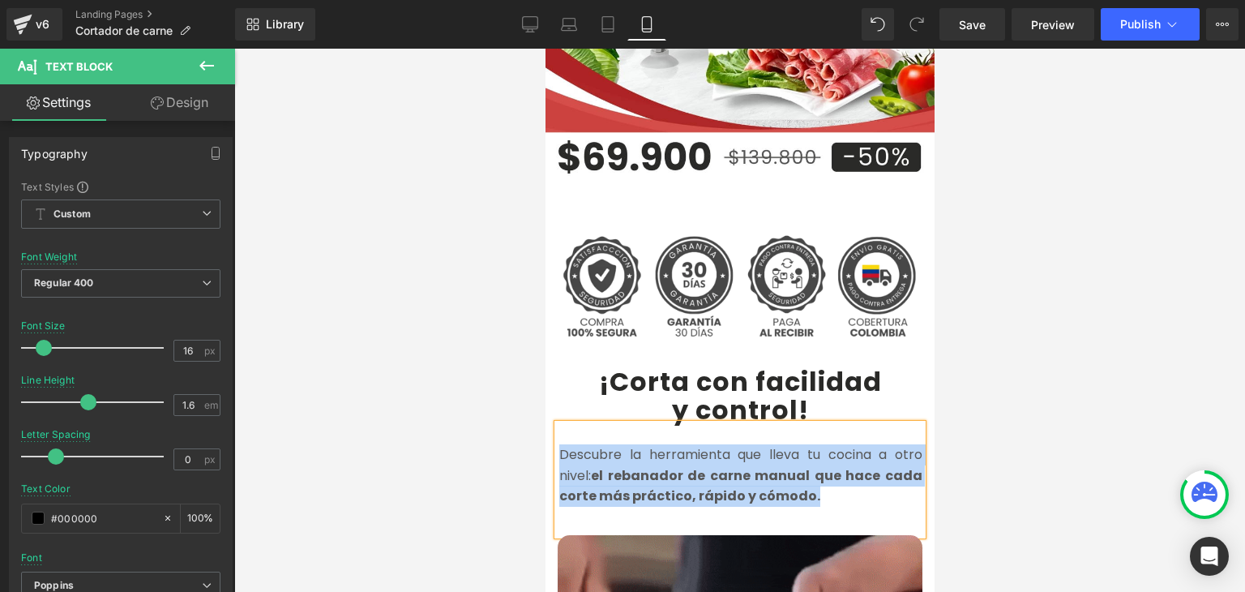
click at [611, 468] on strong "el rebanador de carne manual que hace cada corte más práctico, rápido y cómodo." at bounding box center [739, 486] width 363 height 40
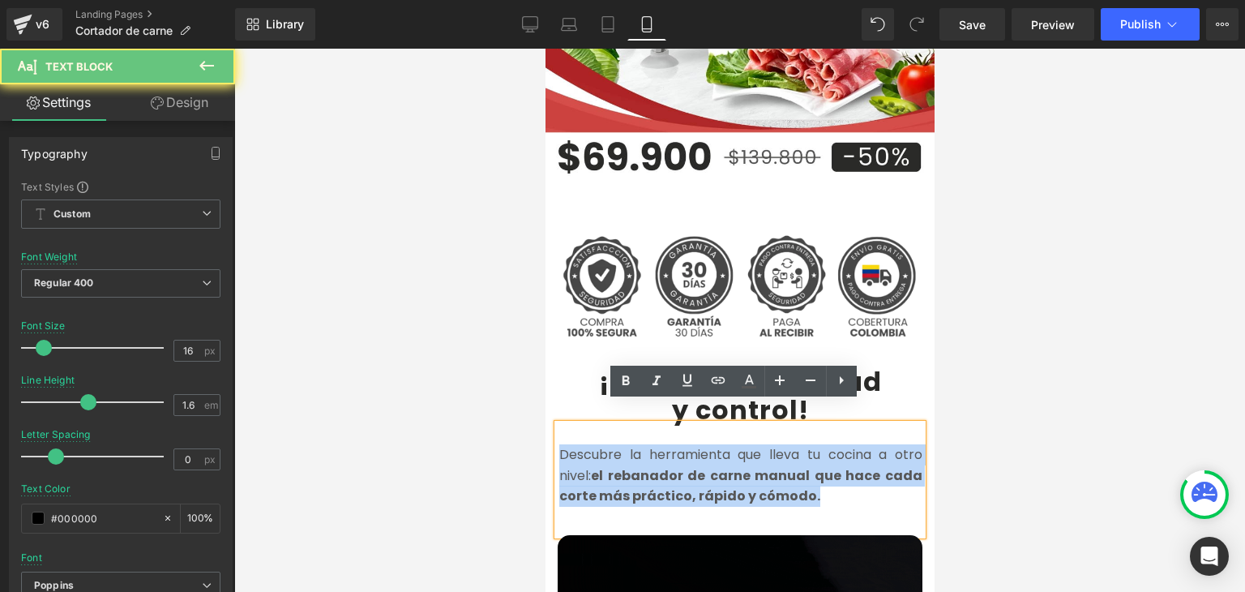
click at [611, 466] on strong "el rebanador de carne manual que hace cada corte más práctico, rápido y cómodo." at bounding box center [739, 486] width 363 height 40
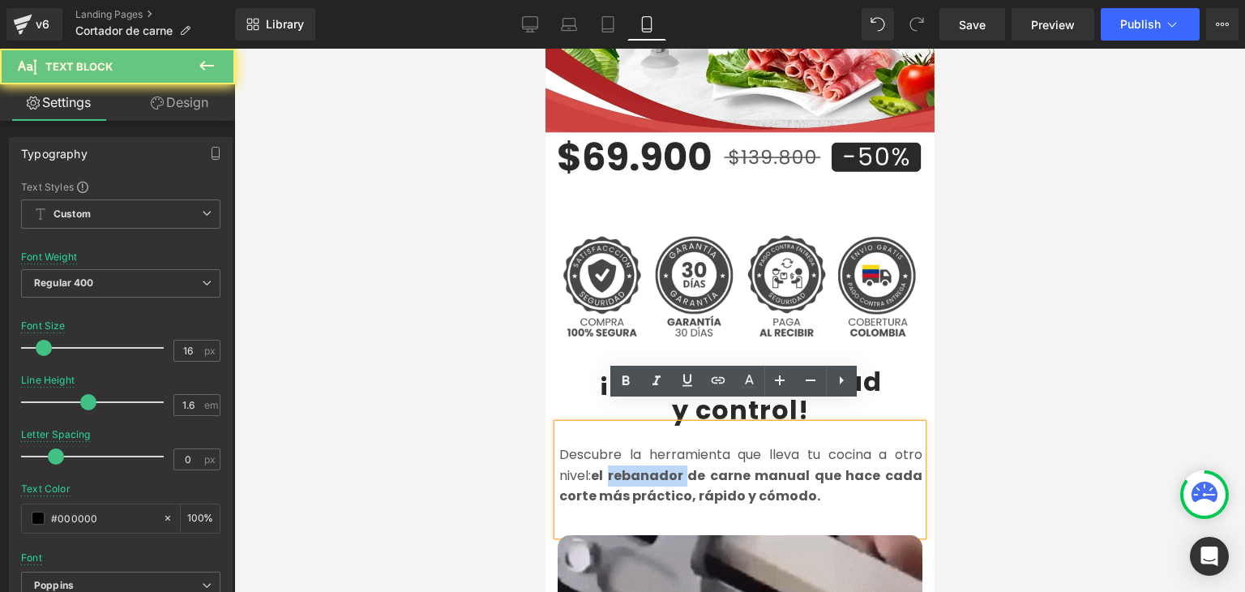
click at [611, 466] on strong "el rebanador de carne manual que hace cada corte más práctico, rápido y cómodo." at bounding box center [739, 486] width 363 height 40
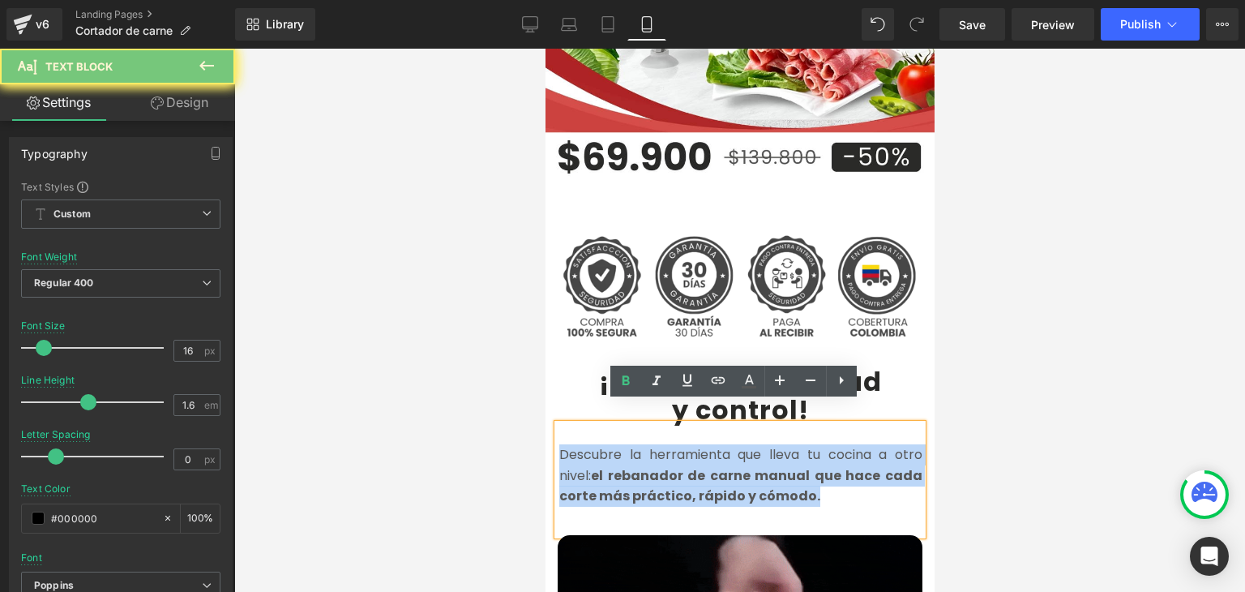
click at [611, 466] on strong "el rebanador de carne manual que hace cada corte más práctico, rápido y cómodo." at bounding box center [739, 486] width 363 height 40
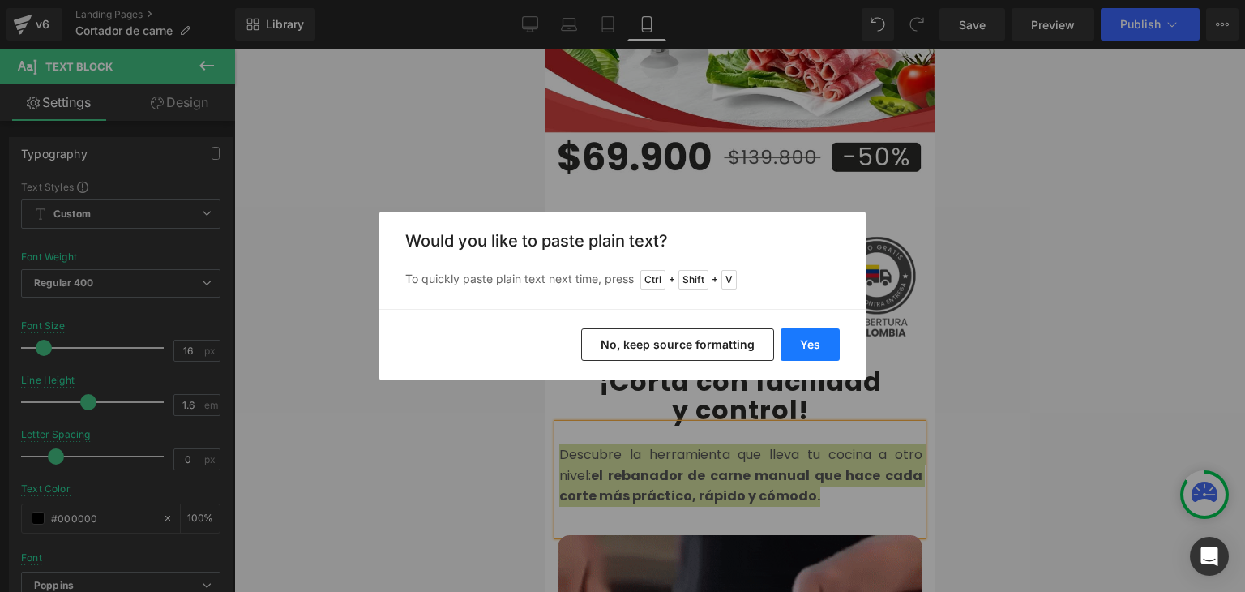
click at [0, 0] on button "Yes" at bounding box center [0, 0] width 0 height 0
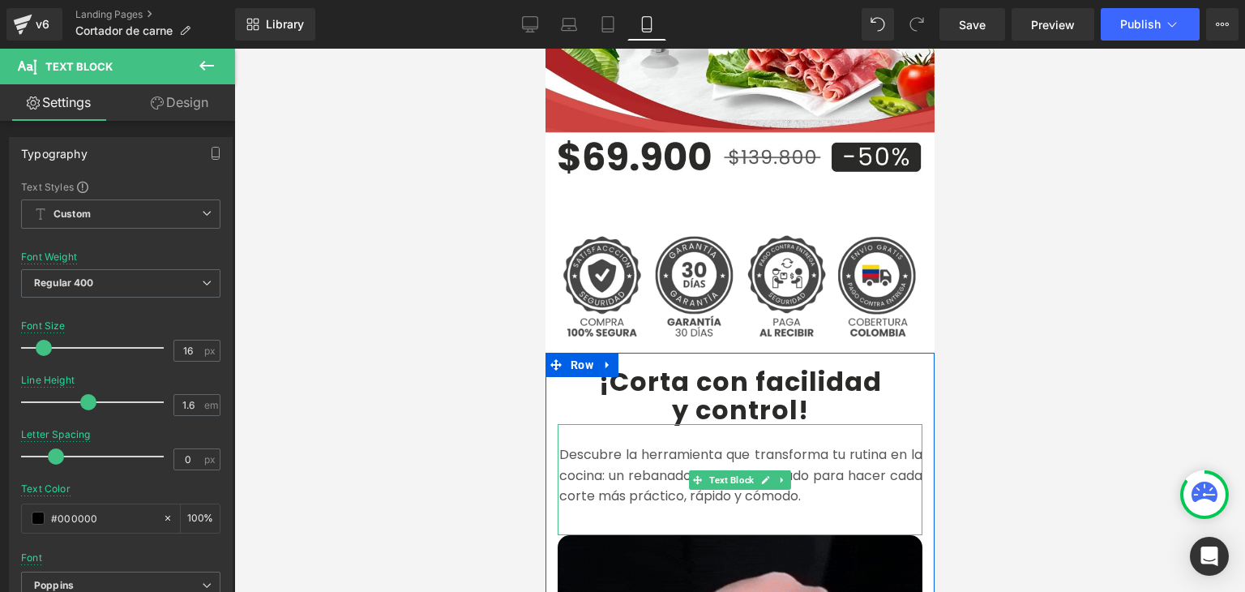
click at [660, 448] on font "Descubre la herramienta que transforma tu rutina en la cocina: un rebanador man…" at bounding box center [739, 475] width 363 height 60
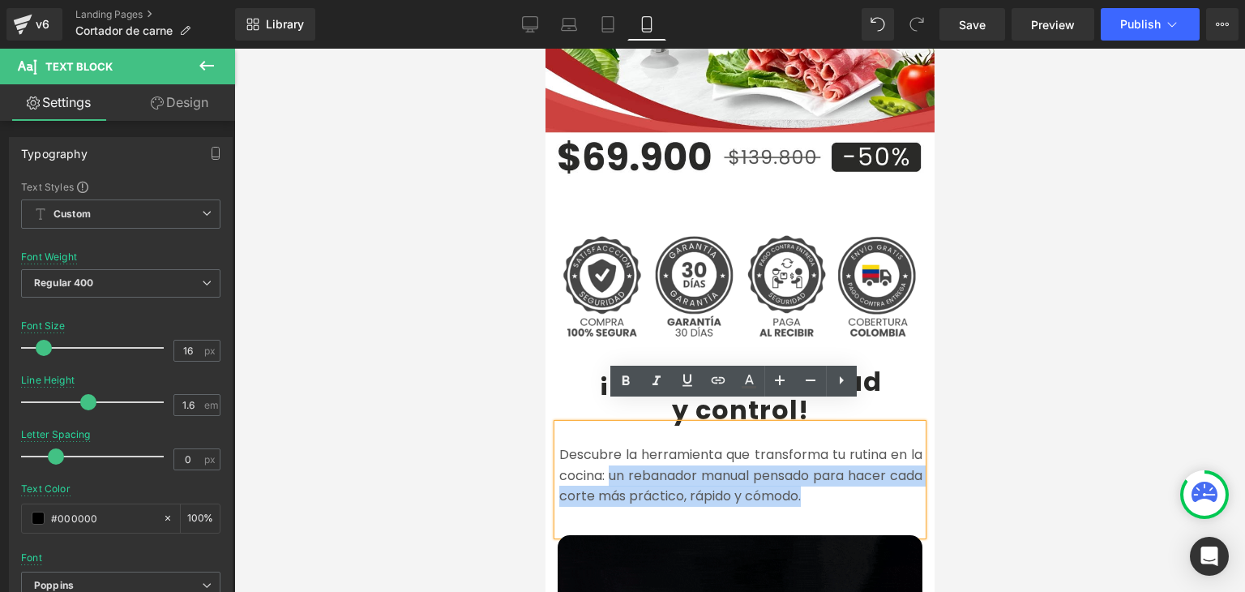
drag, startPoint x: 849, startPoint y: 474, endPoint x: 609, endPoint y: 455, distance: 241.4
click at [609, 455] on p "Descubre la herramienta que transforma tu rutina en la cocina: un rebanador man…" at bounding box center [739, 475] width 363 height 62
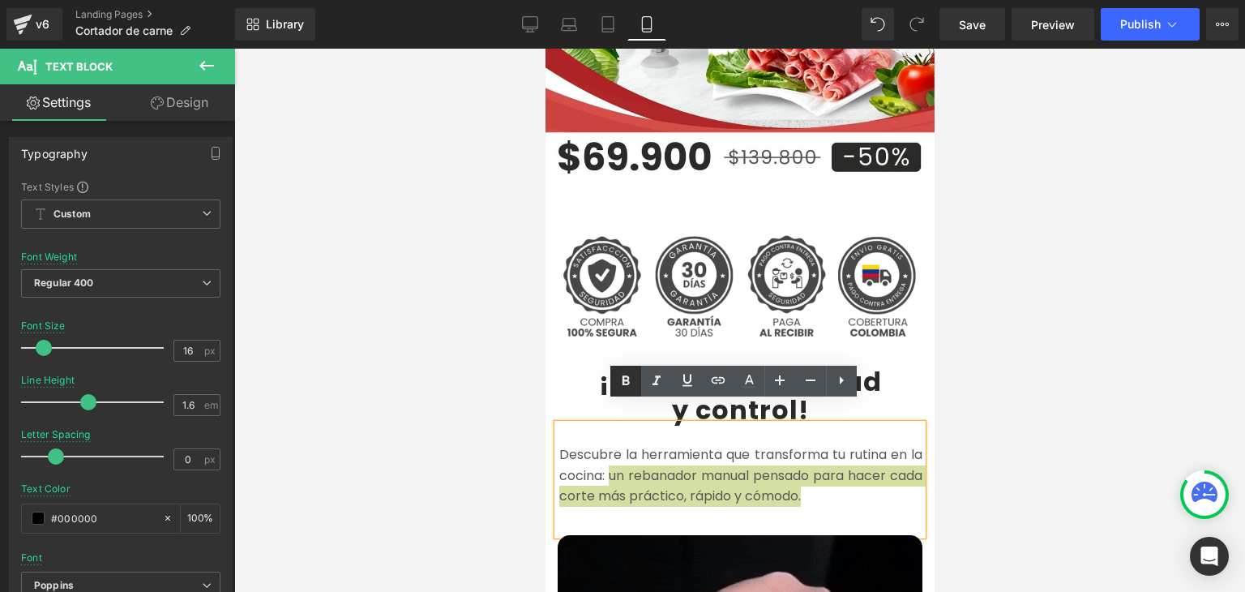
click at [630, 390] on link at bounding box center [625, 380] width 31 height 31
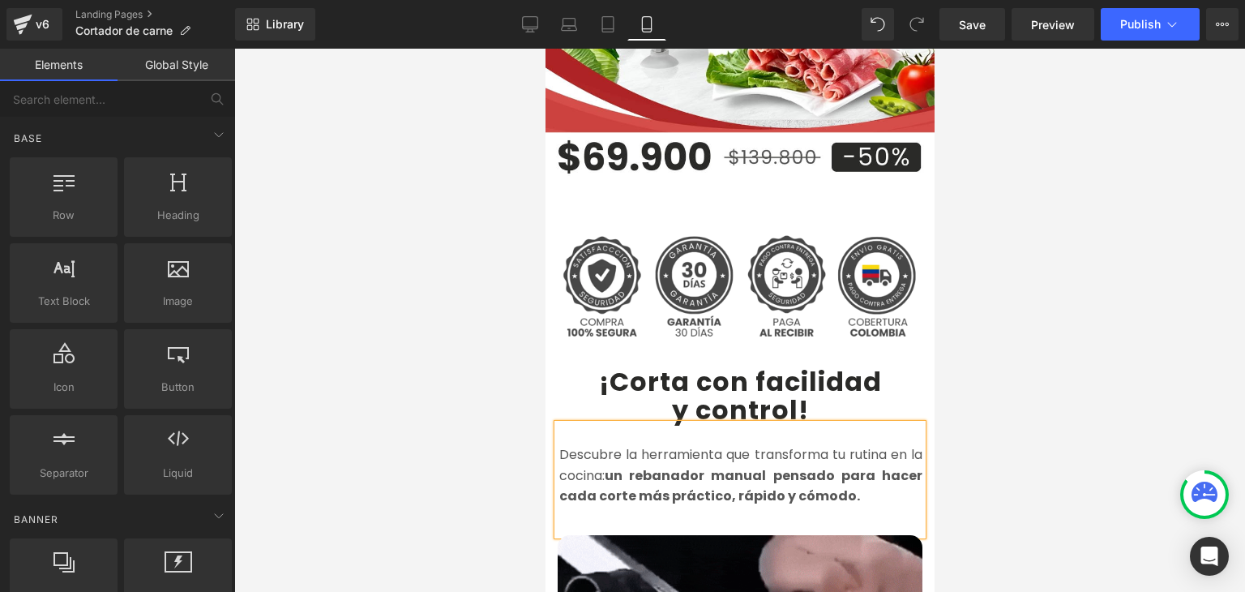
click at [1038, 392] on div at bounding box center [739, 320] width 1010 height 543
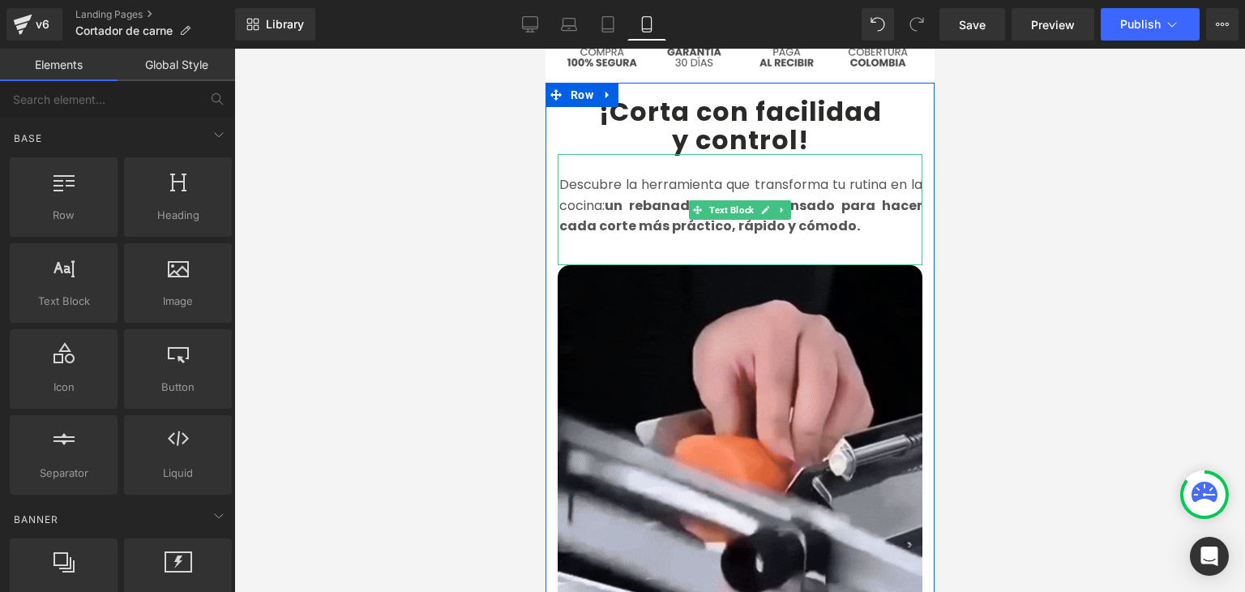
scroll to position [810, 0]
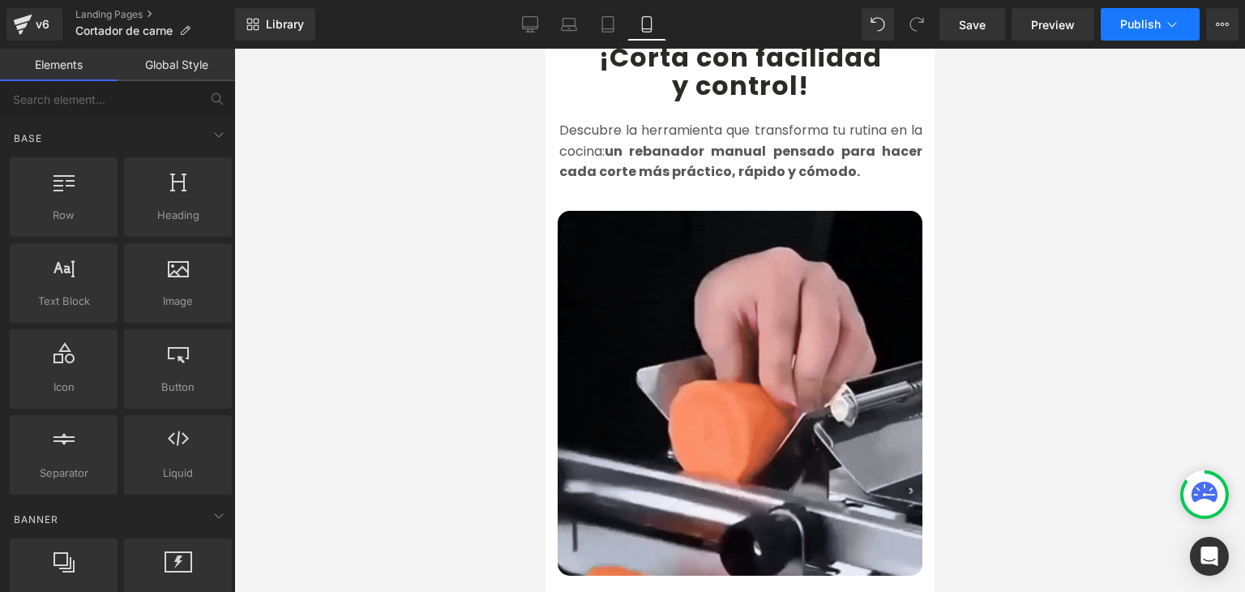
click at [1128, 18] on span "Publish" at bounding box center [1140, 24] width 41 height 13
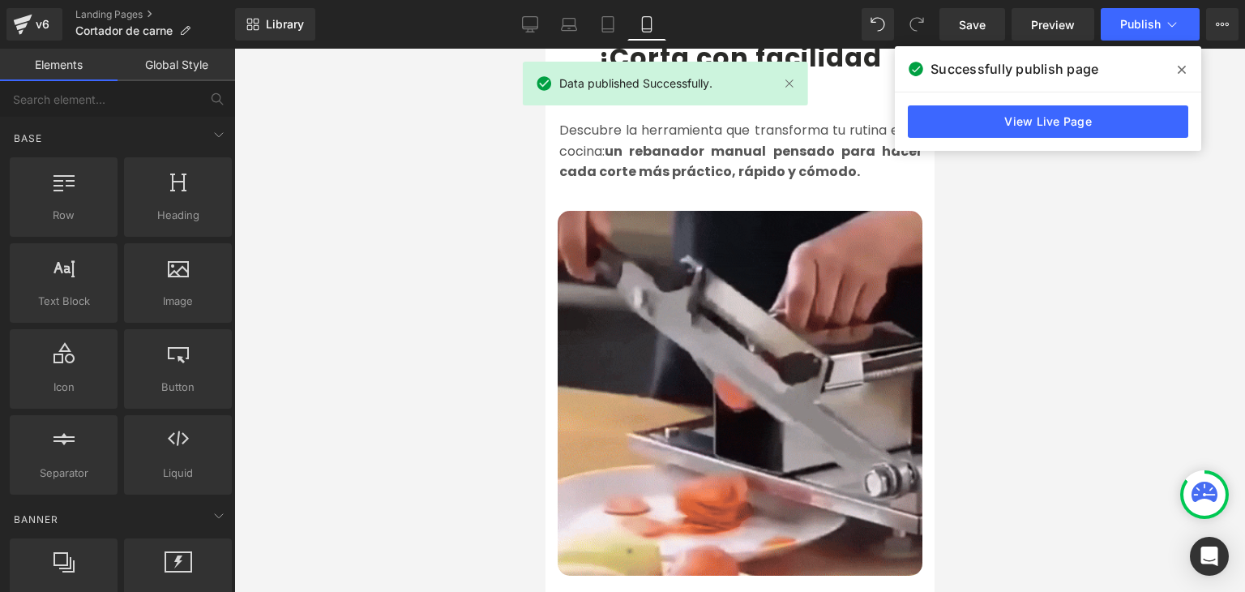
click at [0, 0] on icon at bounding box center [0, 0] width 0 height 0
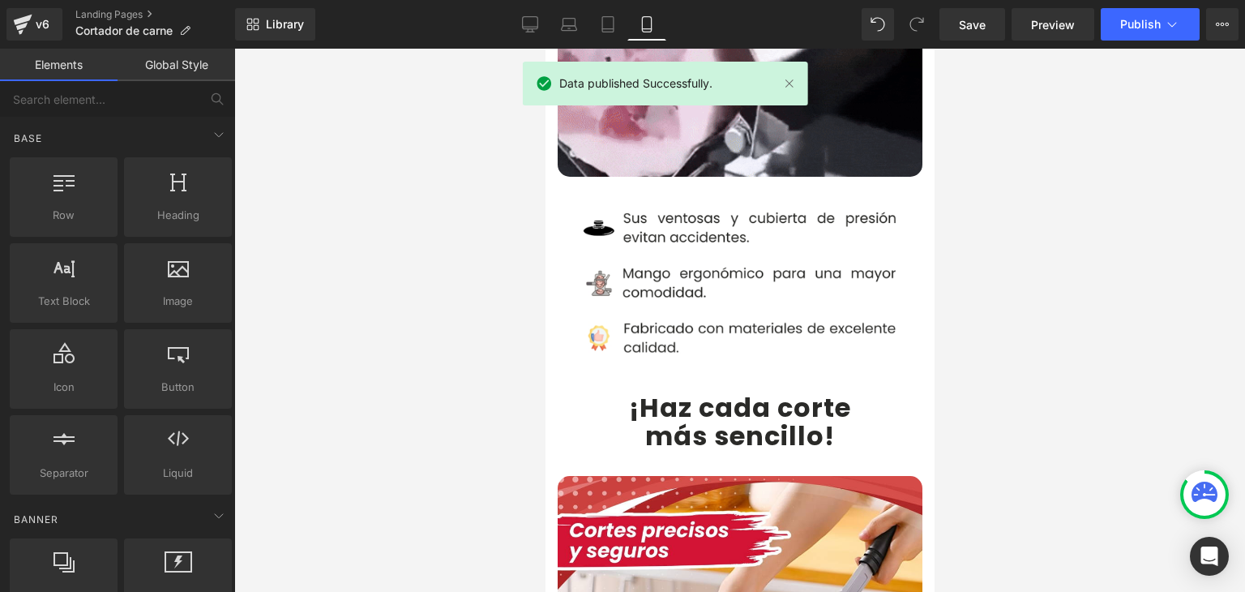
scroll to position [1215, 0]
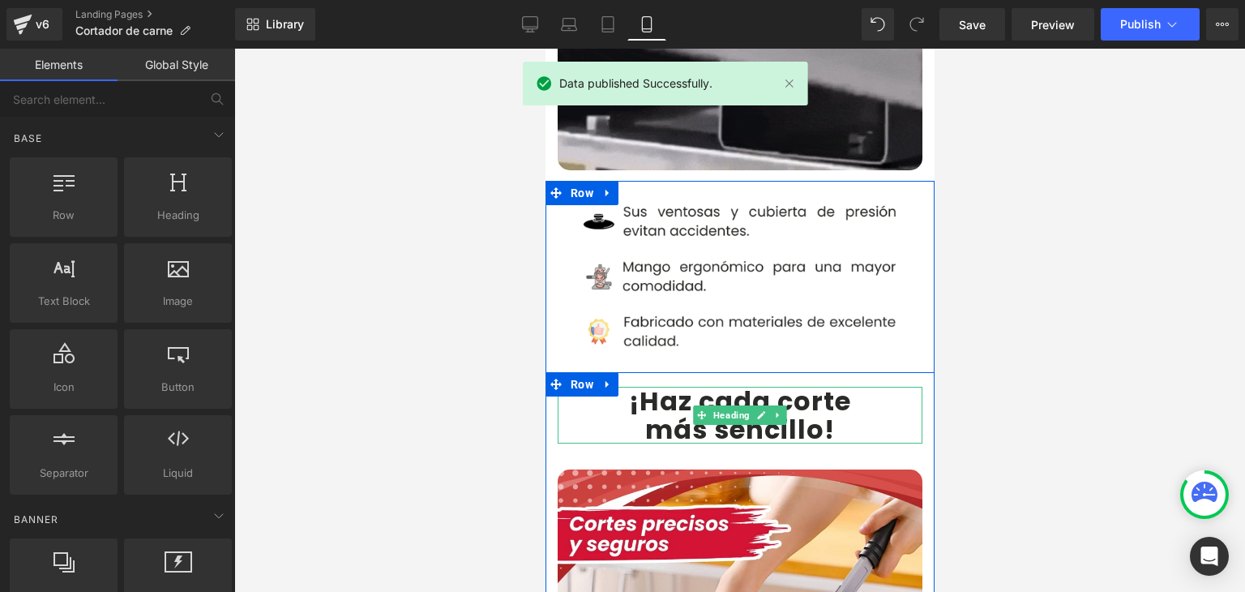
click at [651, 382] on b "¡Haz cada corte" at bounding box center [739, 400] width 222 height 36
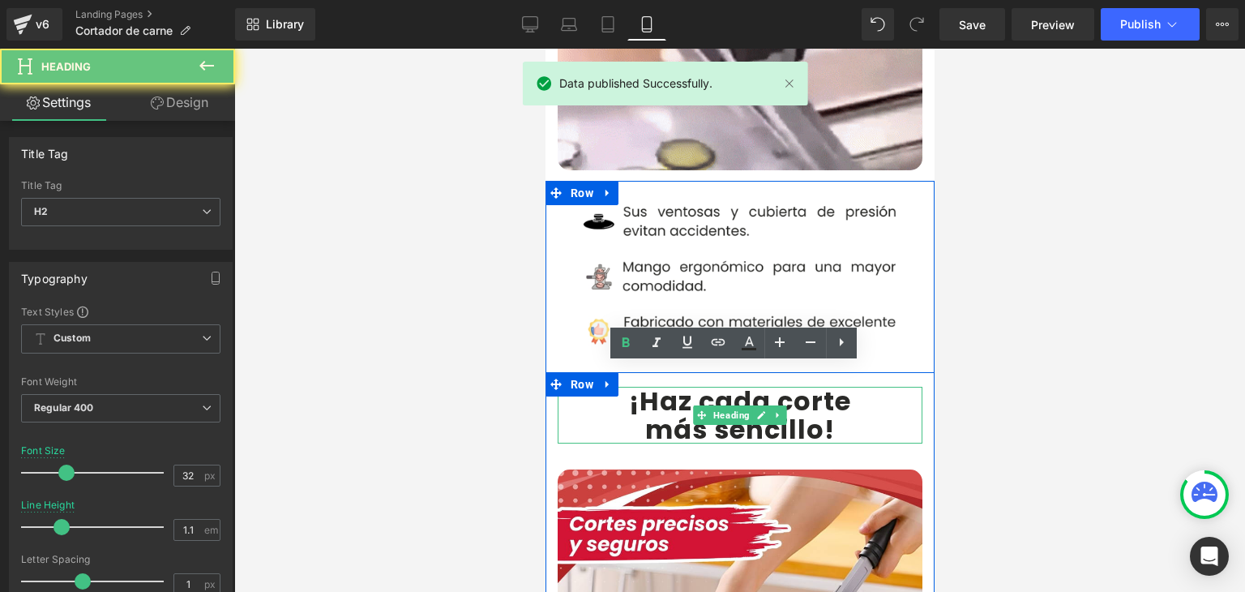
click at [639, 382] on b "¡Haz cada corte" at bounding box center [739, 400] width 222 height 36
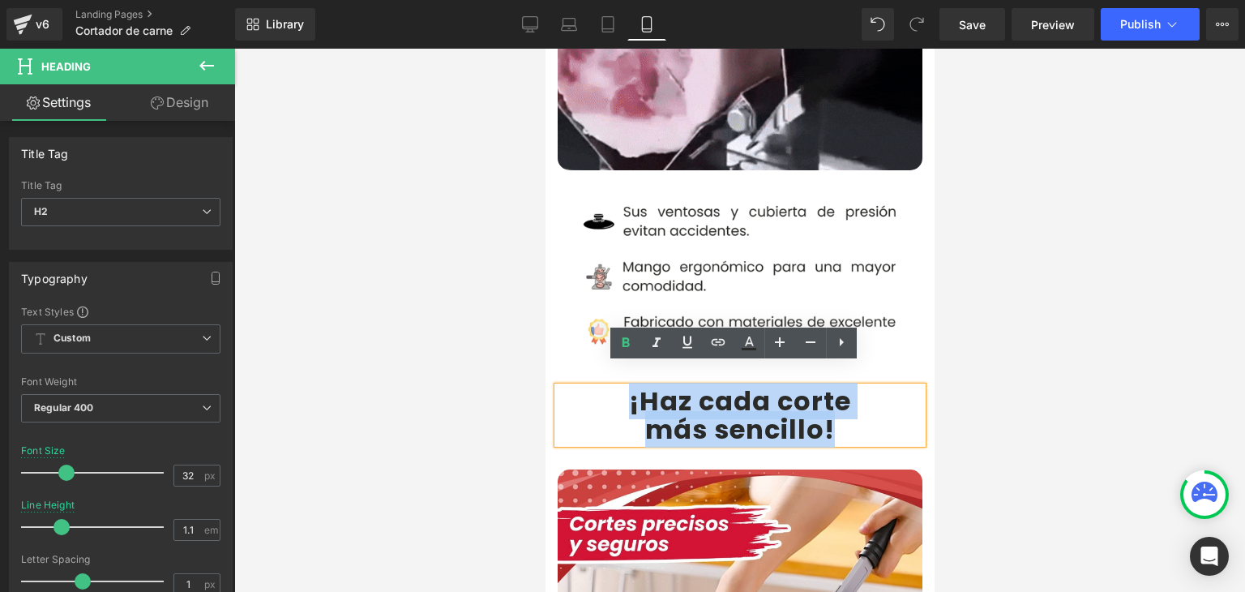
drag, startPoint x: 622, startPoint y: 387, endPoint x: 825, endPoint y: 399, distance: 202.9
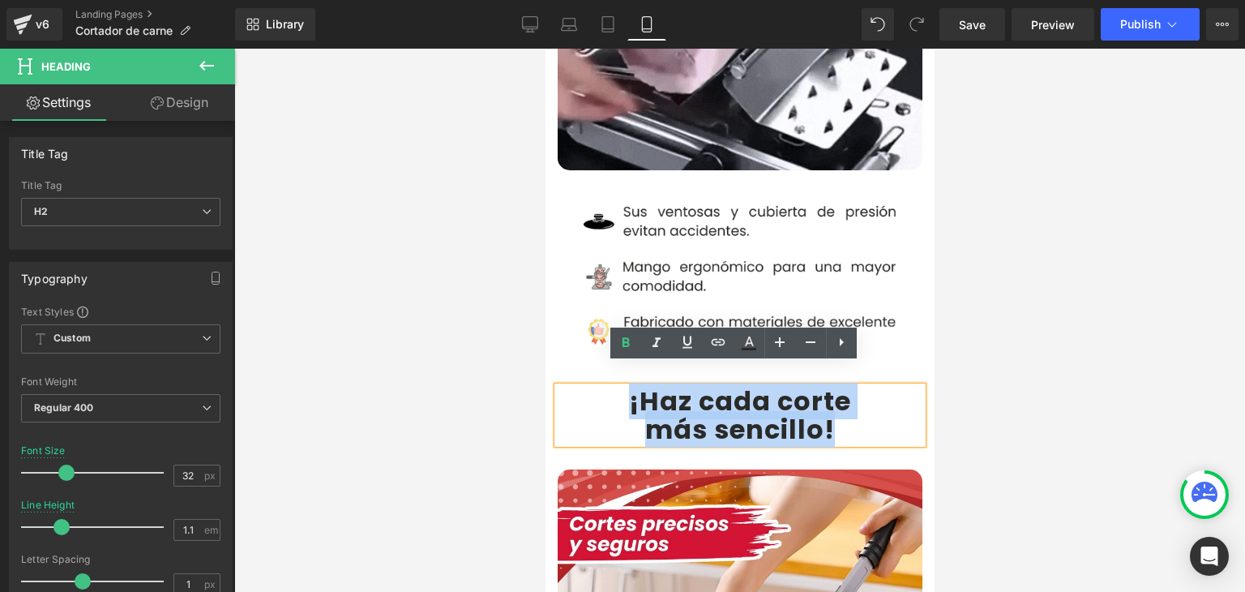
click at [825, 399] on div "¡Haz cada corte más sencillo !" at bounding box center [739, 415] width 365 height 57
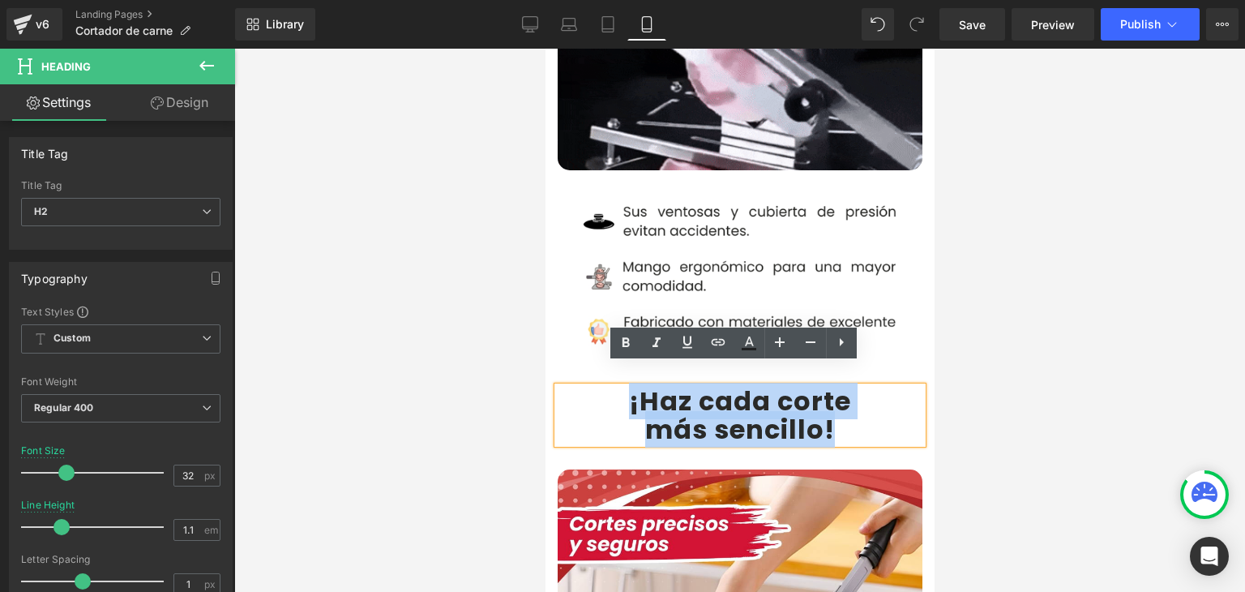
copy div "¡Haz cada corte más sencillo !"
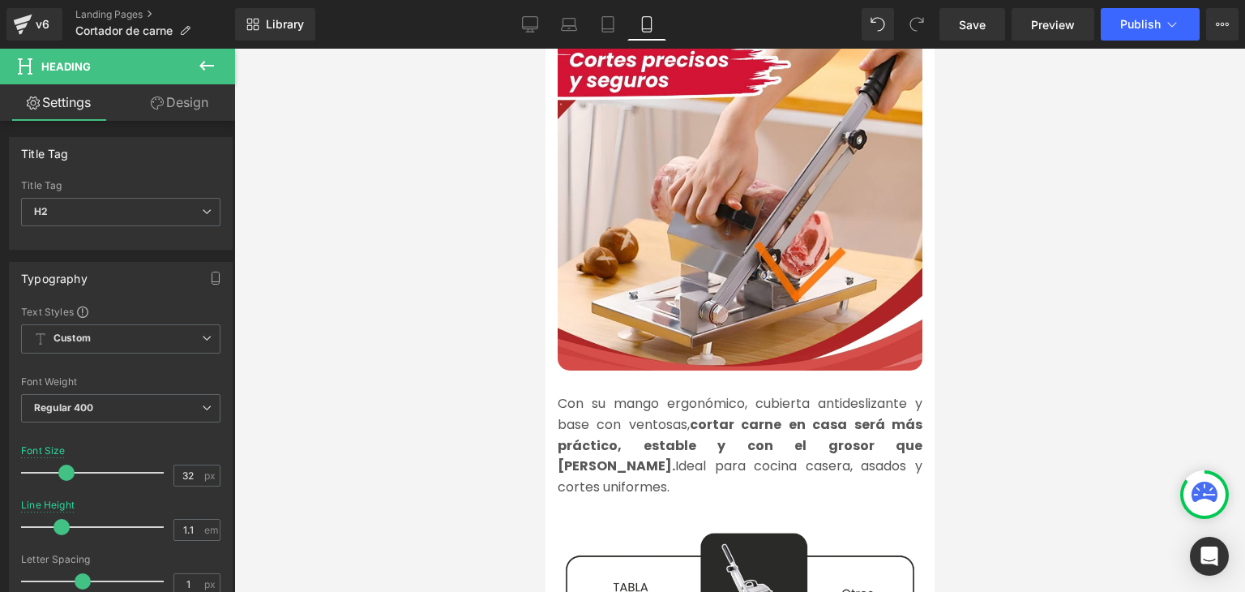
scroll to position [1702, 0]
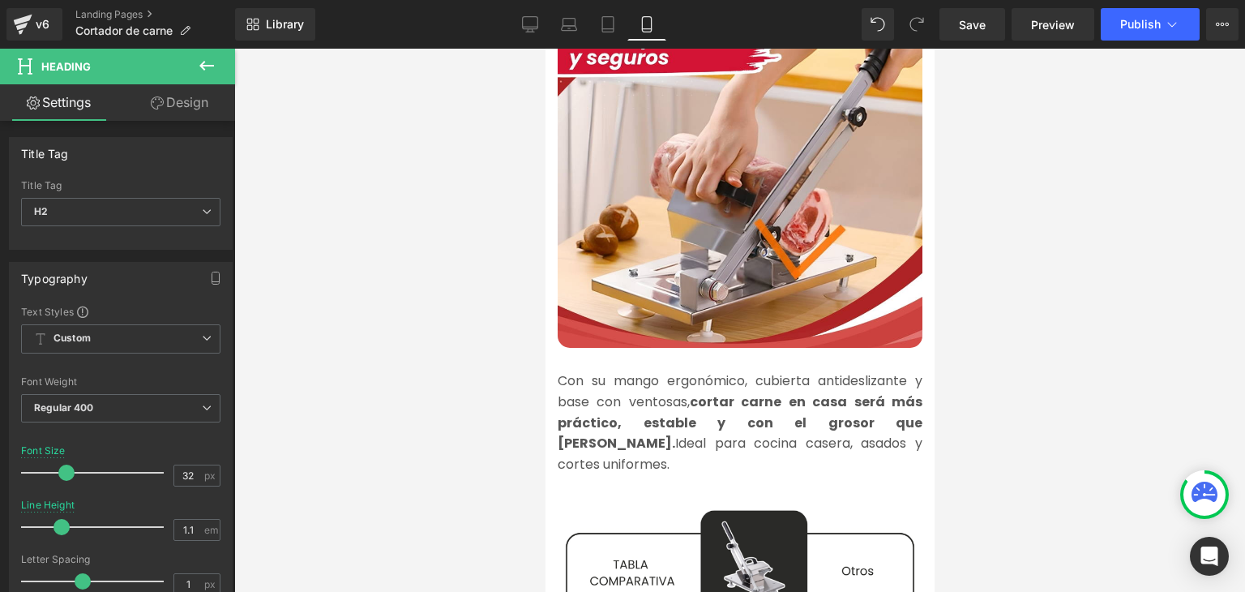
click at [613, 409] on strong "cortar carne en casa será más práctico, estable y con el grosor que [PERSON_NAM…" at bounding box center [739, 422] width 365 height 60
click at [622, 401] on strong "cortar carne en casa será más práctico, estable y con el grosor que [PERSON_NAM…" at bounding box center [739, 422] width 365 height 60
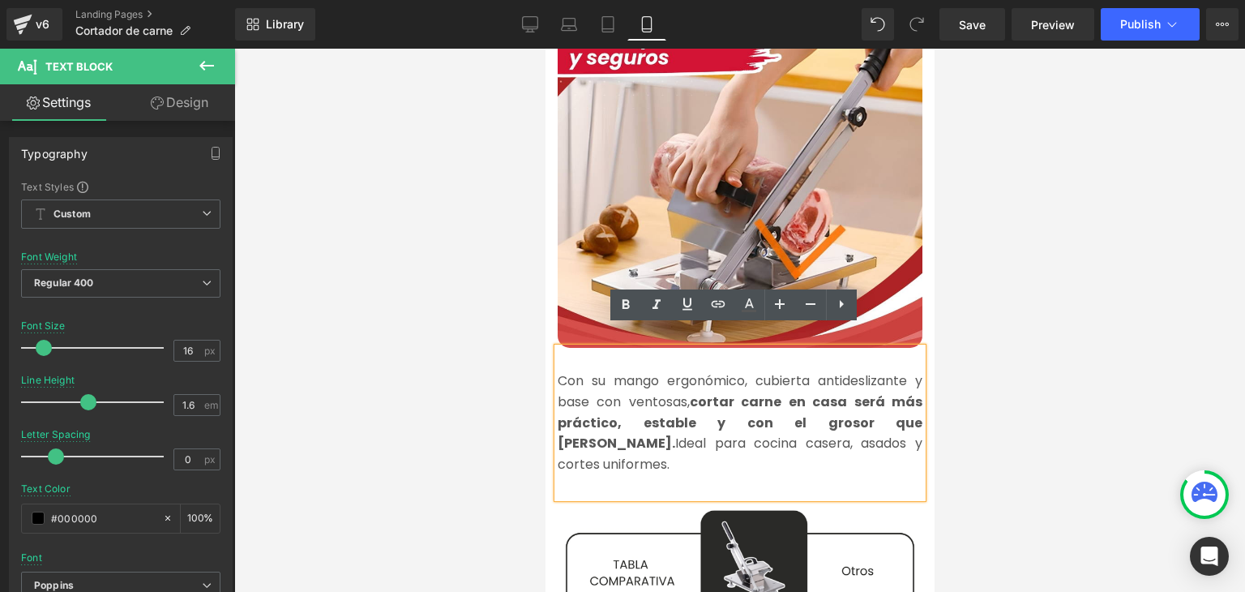
copy font "Con su mango ergonómico, cubierta antideslizante y base con ventosas, cortar ca…"
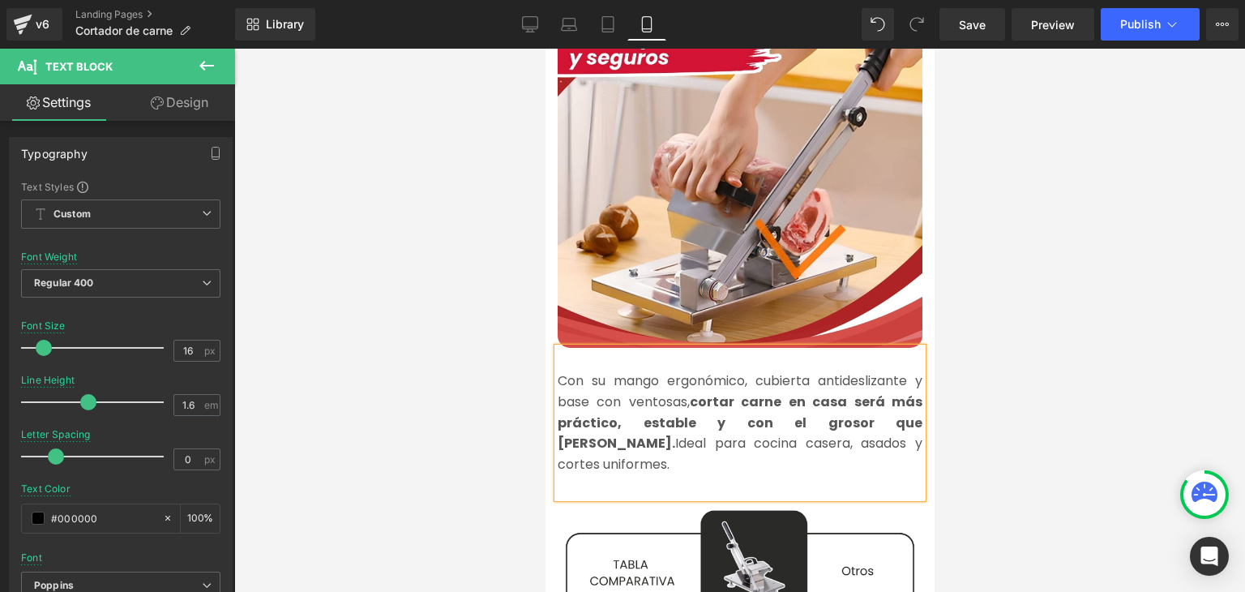
click at [636, 416] on font "Con su mango ergonómico, cubierta antideslizante y base con ventosas, cortar ca…" at bounding box center [739, 421] width 365 height 101
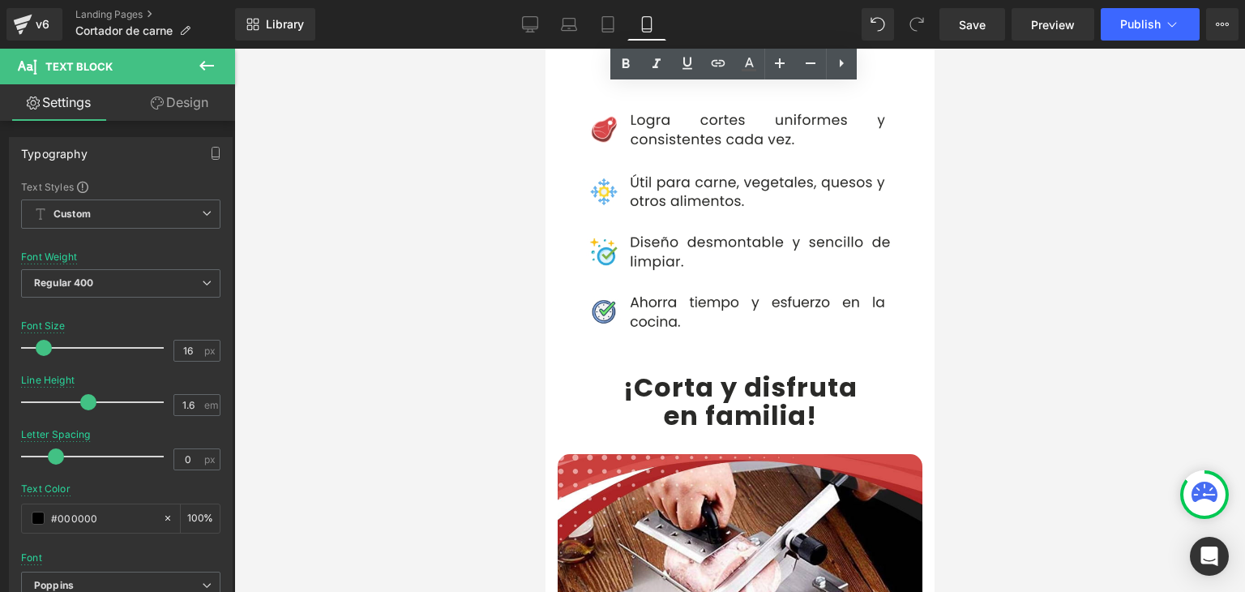
scroll to position [3160, 0]
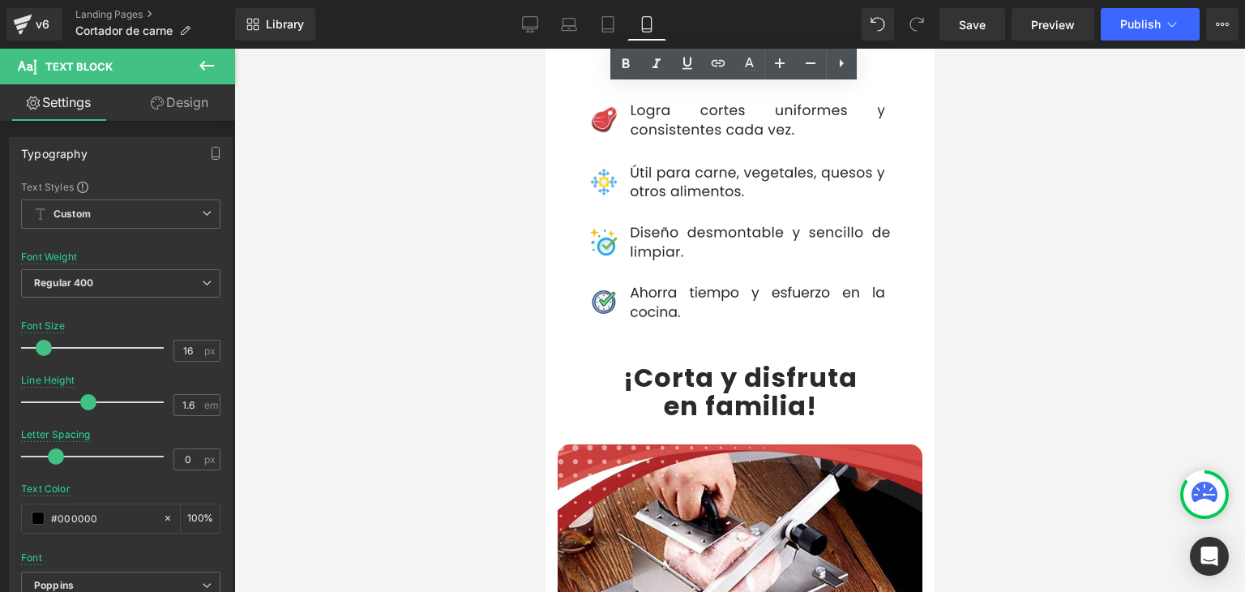
click at [644, 359] on b "¡Corta y disfruta" at bounding box center [739, 377] width 234 height 36
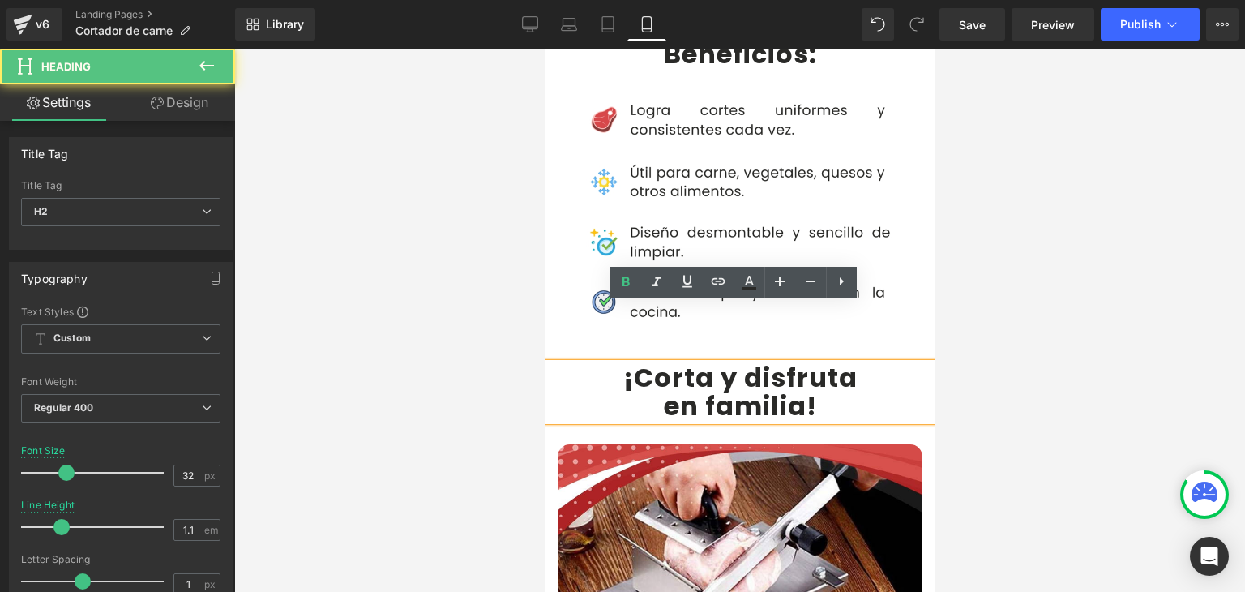
click at [647, 359] on b "¡Corta y disfruta" at bounding box center [739, 377] width 234 height 36
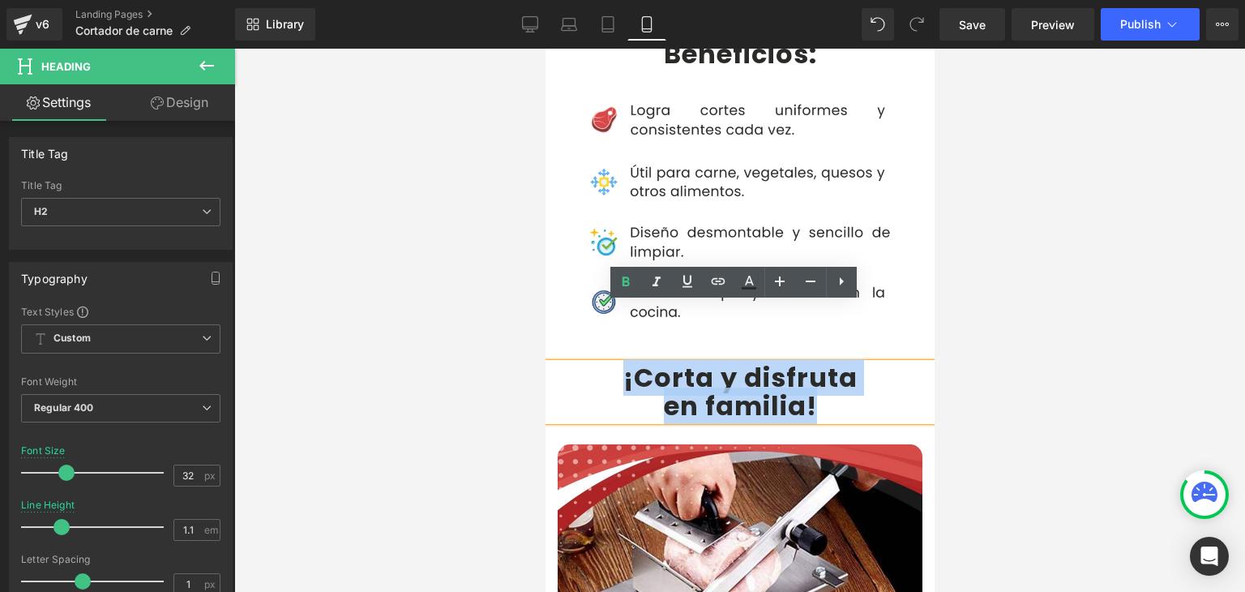
drag, startPoint x: 611, startPoint y: 322, endPoint x: 814, endPoint y: 340, distance: 204.2
click at [814, 363] on div "¡Corta y disfruta en familia !" at bounding box center [739, 391] width 389 height 57
copy div "¡Corta y disfruta en familia !"
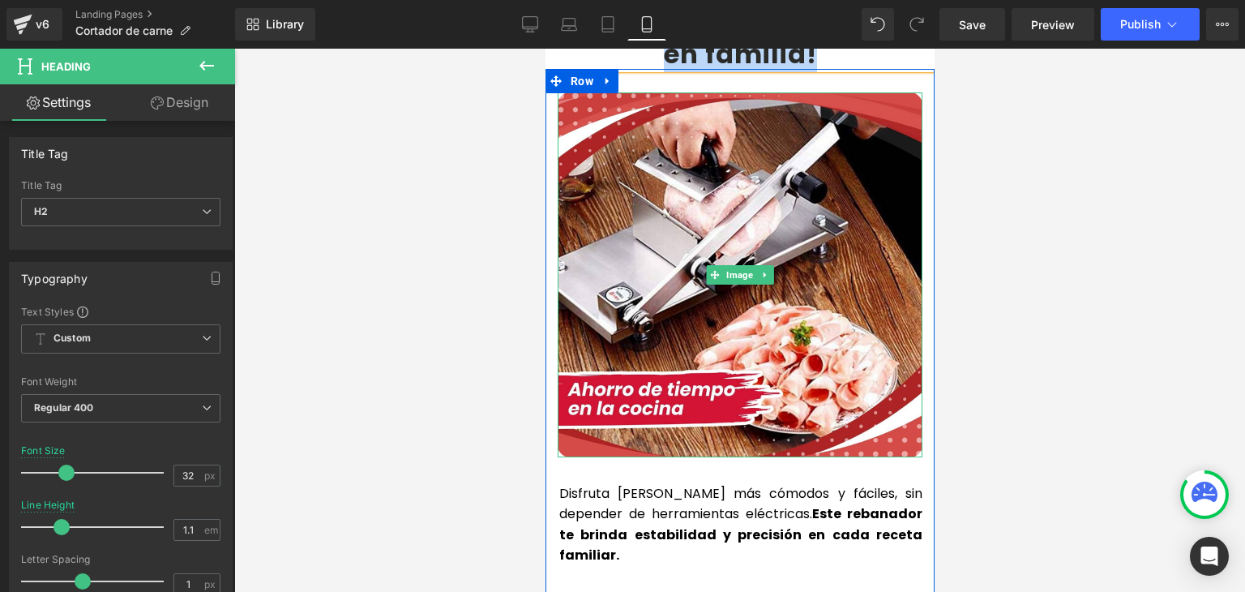
scroll to position [3565, 0]
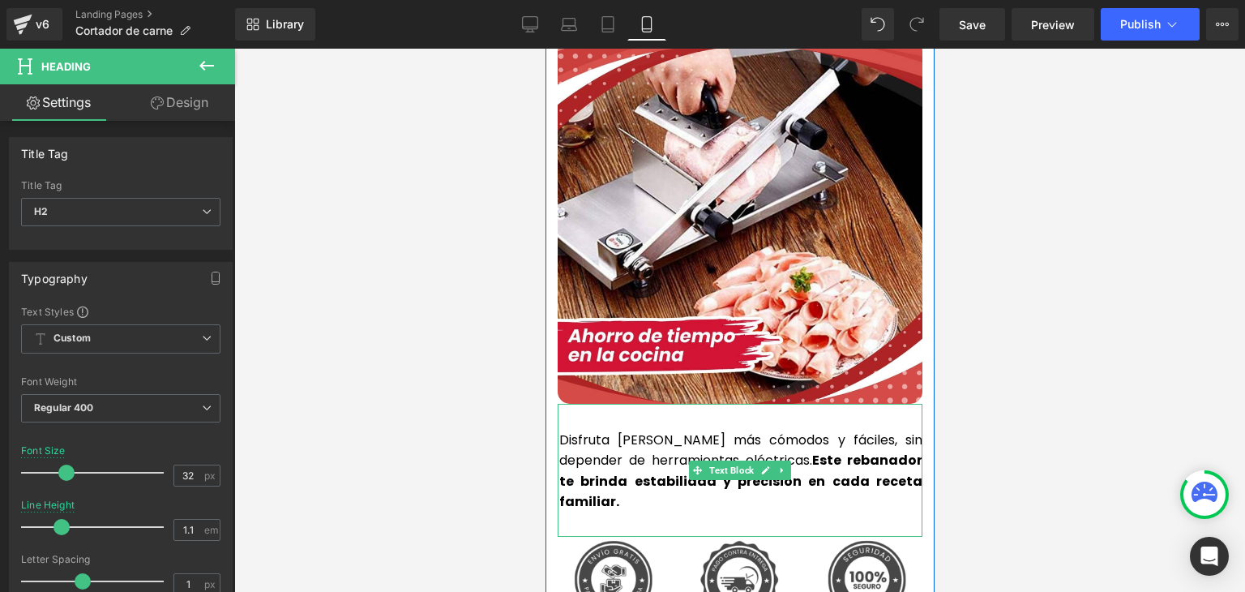
click at [623, 429] on p "Disfruta cortes de carne más cómodos y fáciles, sin depender de herramientas el…" at bounding box center [739, 470] width 363 height 83
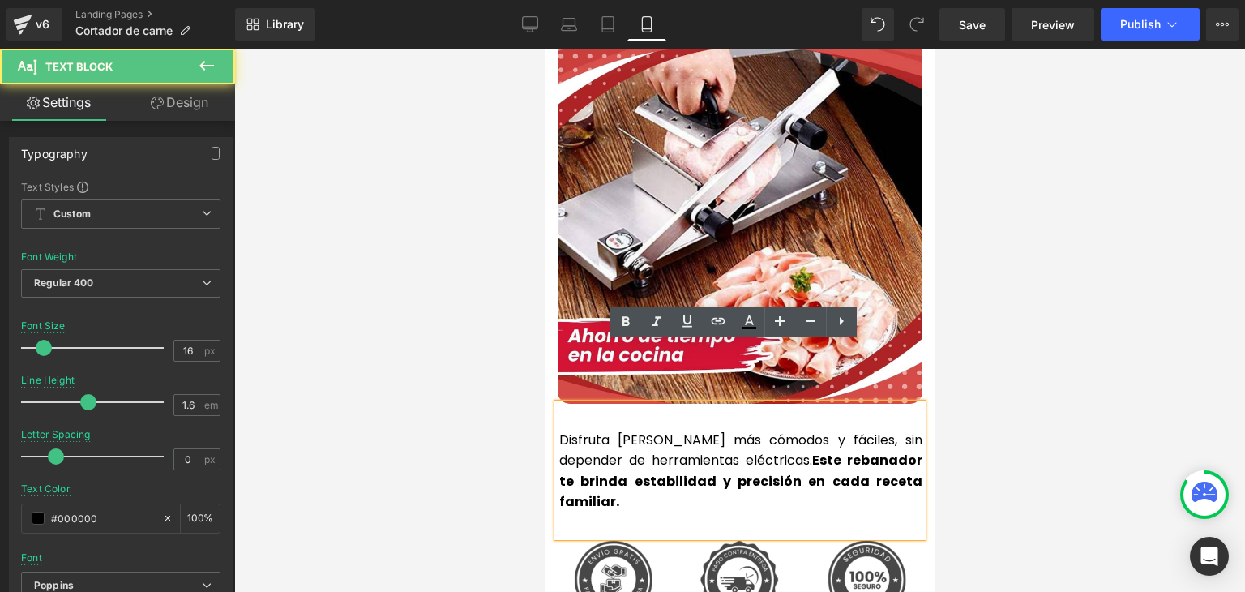
click at [623, 429] on p "Disfruta cortes de carne más cómodos y fáciles, sin depender de herramientas el…" at bounding box center [739, 470] width 363 height 83
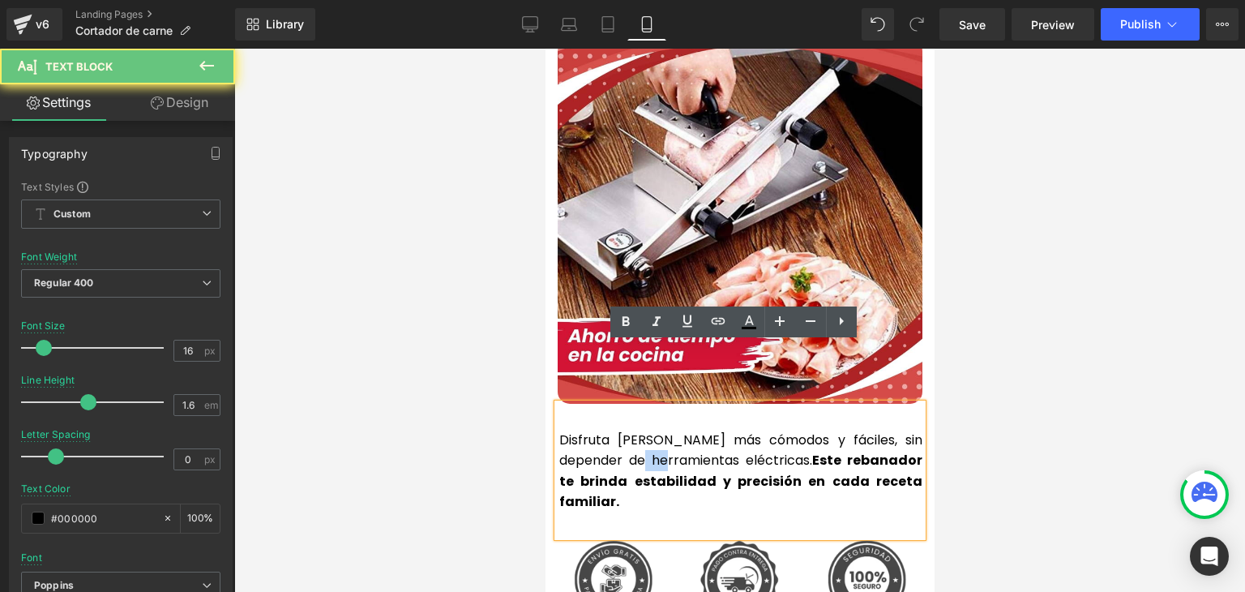
click at [623, 429] on p "Disfruta cortes de carne más cómodos y fáciles, sin depender de herramientas el…" at bounding box center [739, 470] width 363 height 83
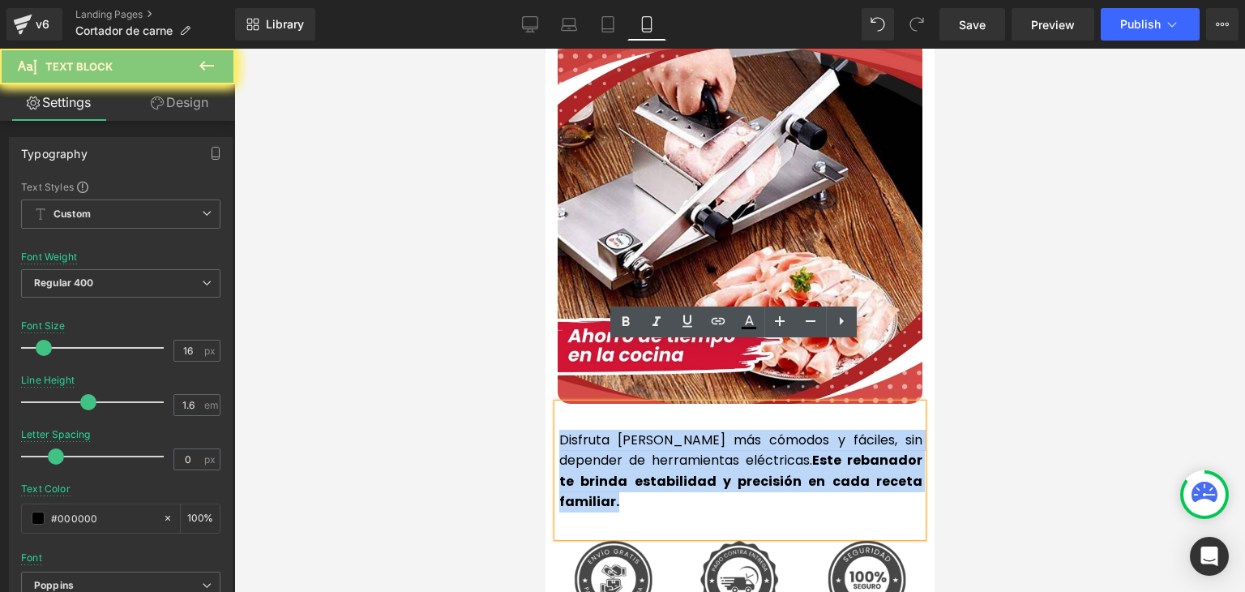
click at [623, 429] on p "Disfruta cortes de carne más cómodos y fáciles, sin depender de herramientas el…" at bounding box center [739, 470] width 363 height 83
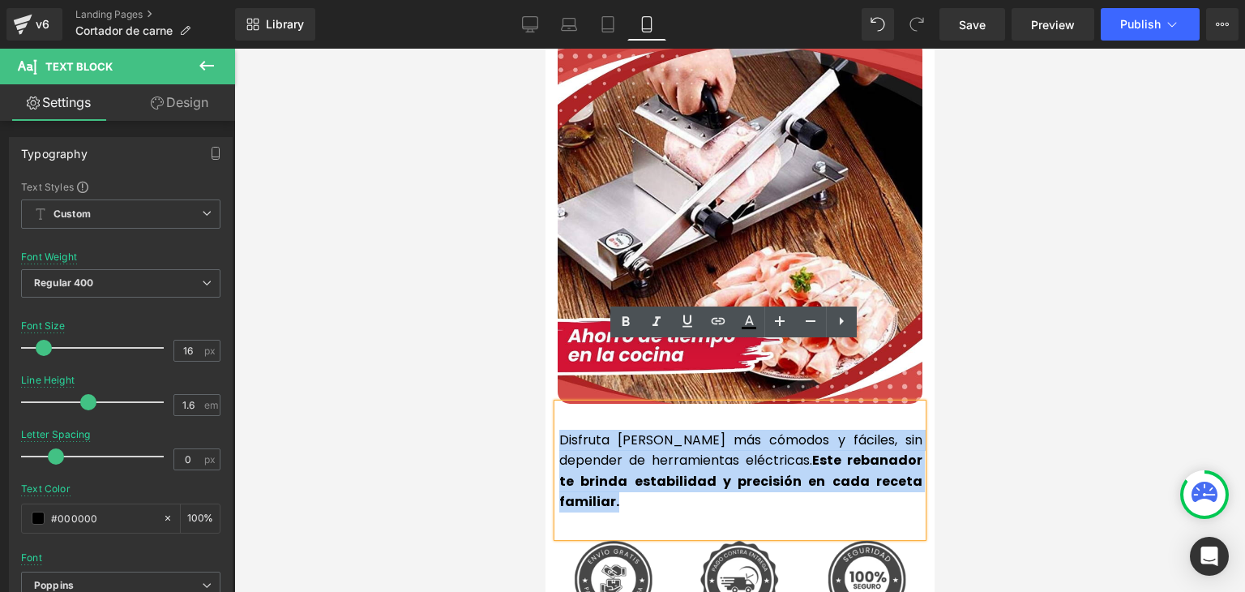
copy p "Disfruta cortes de carne más cómodos y fáciles, sin depender de herramientas el…"
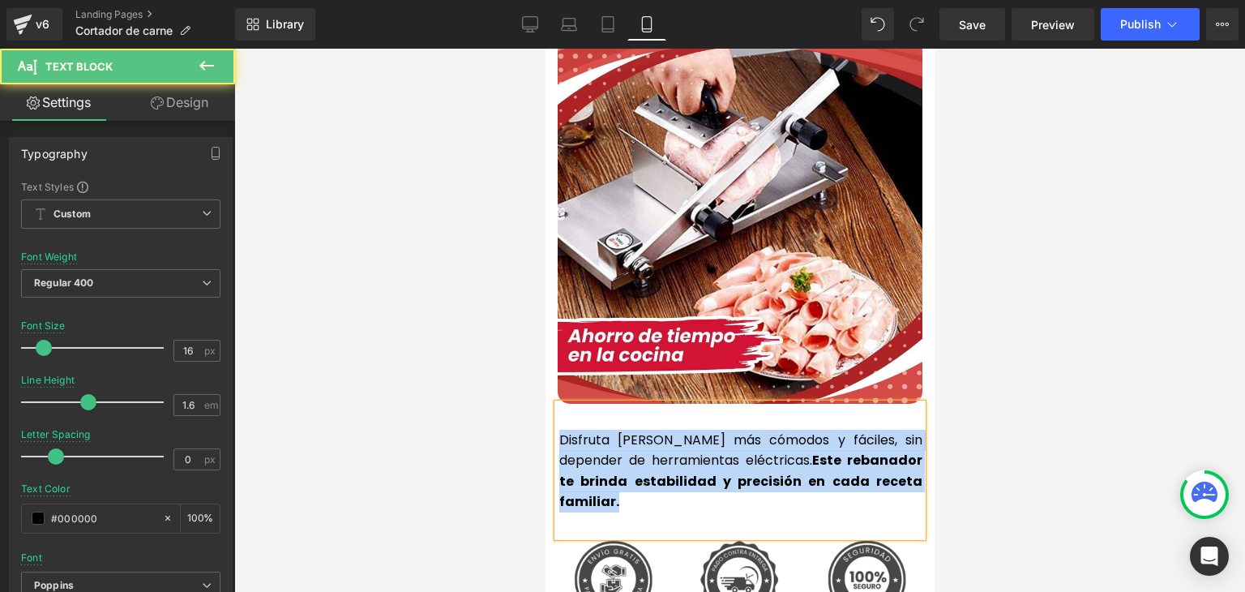
click at [659, 451] on strong "Este rebanador te brinda estabilidad y precisión en cada receta familiar." at bounding box center [739, 481] width 363 height 60
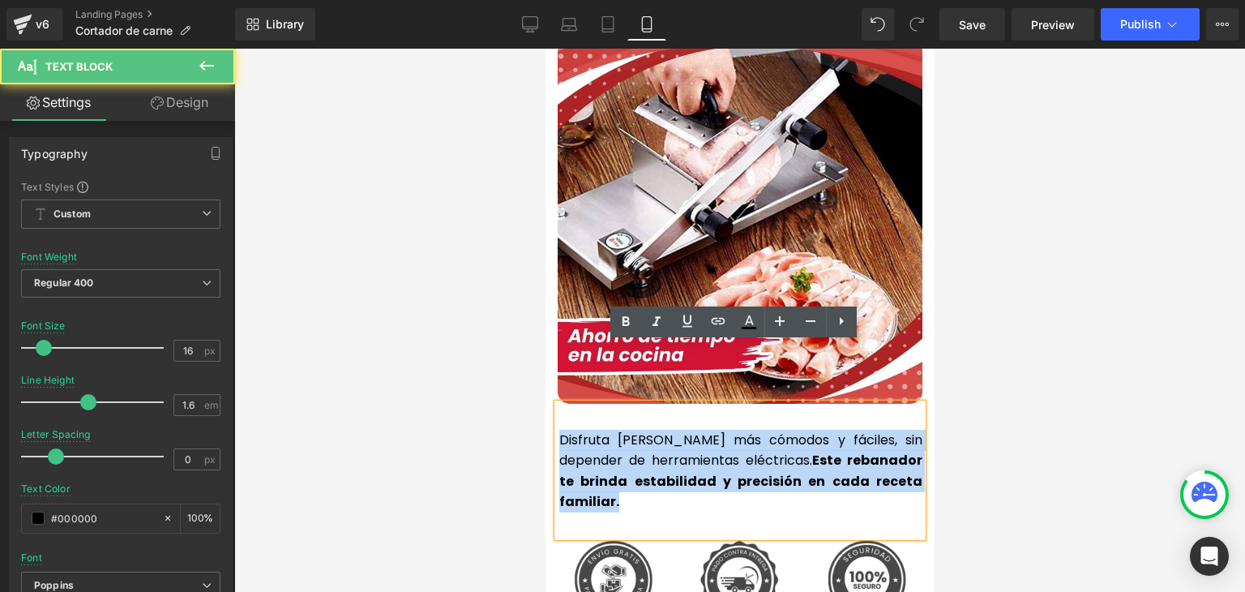
click at [673, 429] on p "Disfruta cortes de carne más cómodos y fáciles, sin depender de herramientas el…" at bounding box center [739, 470] width 363 height 83
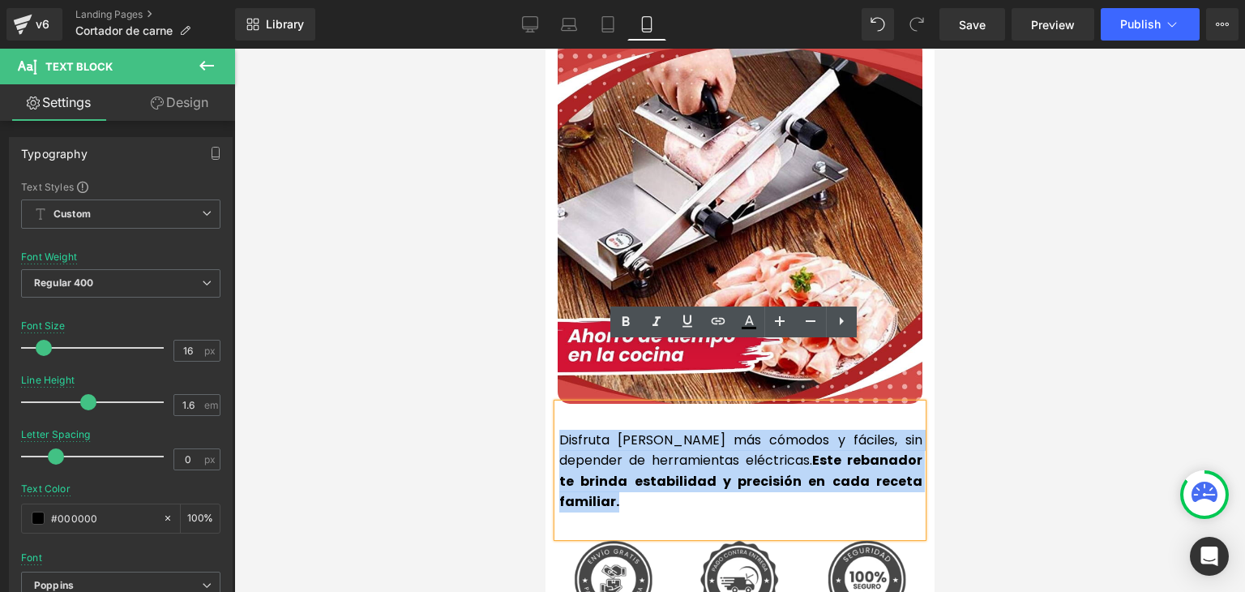
click at [678, 429] on p "Disfruta cortes de carne más cómodos y fáciles, sin depender de herramientas el…" at bounding box center [739, 470] width 363 height 83
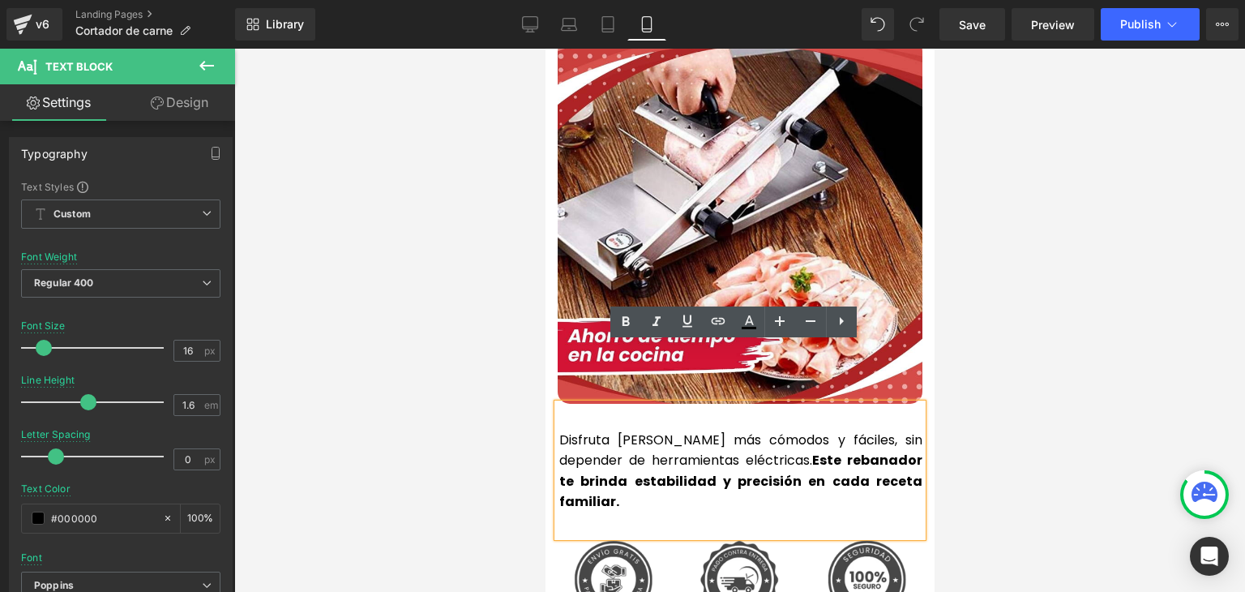
click at [997, 339] on div at bounding box center [739, 320] width 1010 height 543
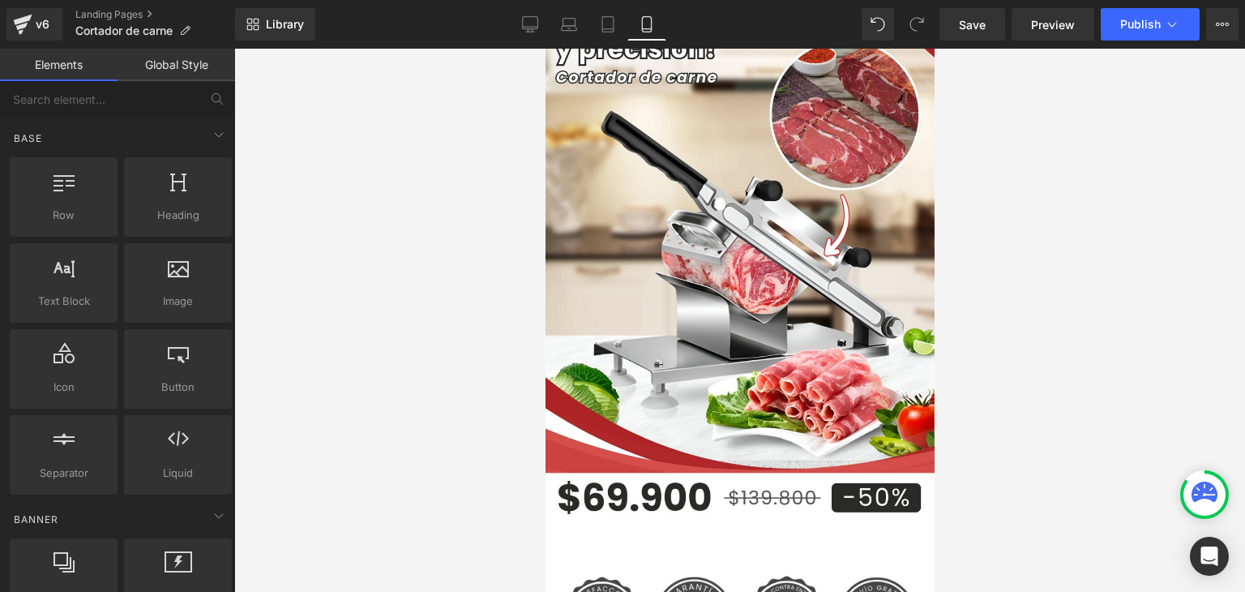
scroll to position [0, 0]
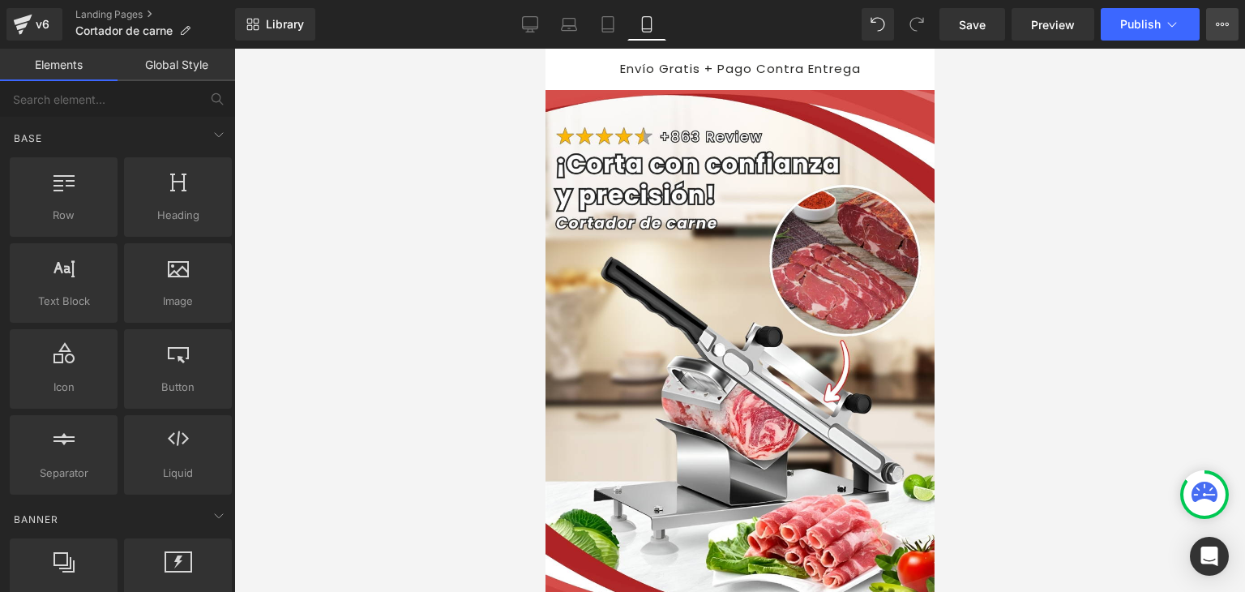
click at [1218, 23] on icon at bounding box center [1217, 24] width 4 height 3
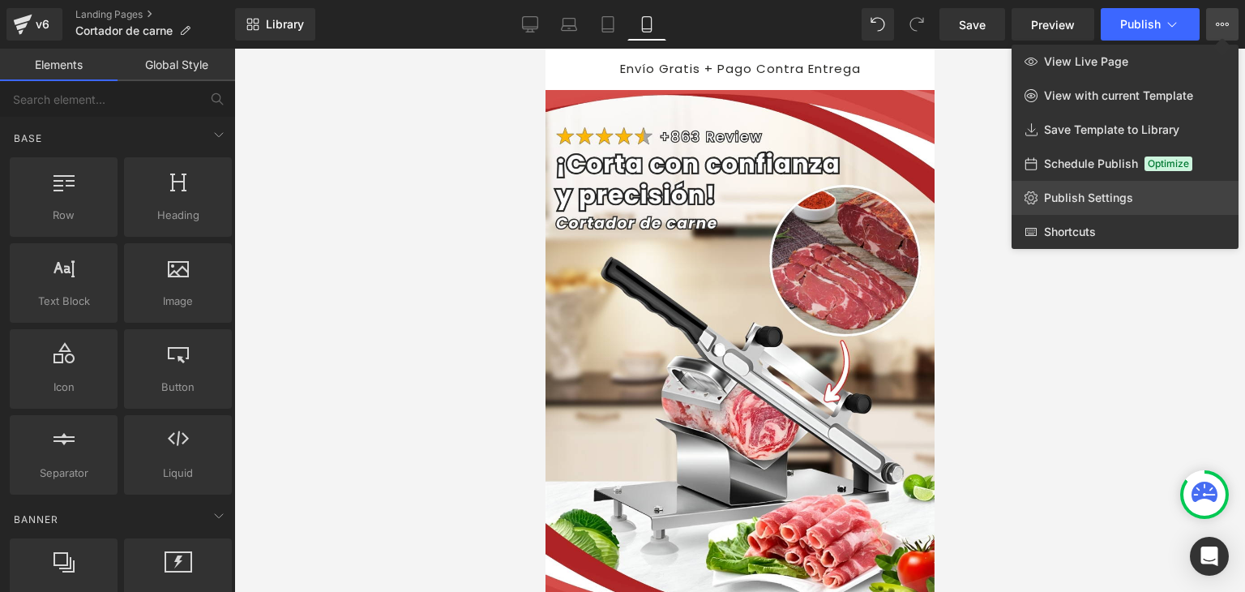
click at [1064, 196] on span "Publish Settings" at bounding box center [1088, 197] width 89 height 15
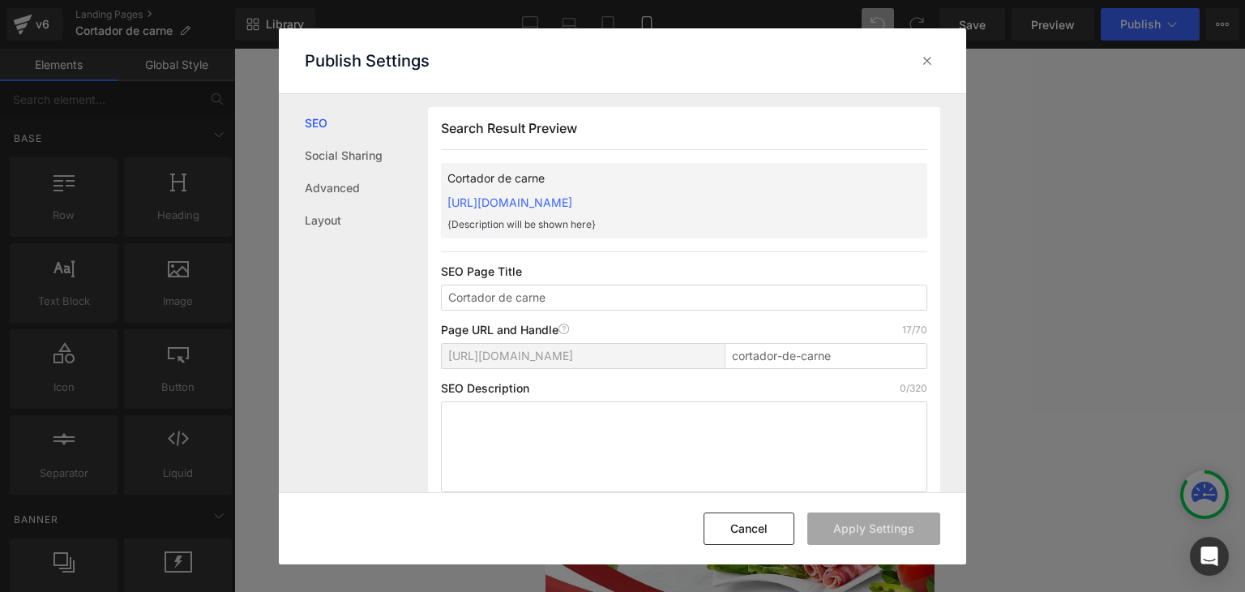
drag, startPoint x: 438, startPoint y: 203, endPoint x: 857, endPoint y: 208, distance: 419.0
click at [857, 208] on div "Search Result Preview Cortador de carne https://commpralo-ya.myshopify.com/page…" at bounding box center [684, 306] width 512 height 398
copy link "https://commpralo-ya.myshopify.com/pages/cortador-de-carne"
